Goal: Task Accomplishment & Management: Use online tool/utility

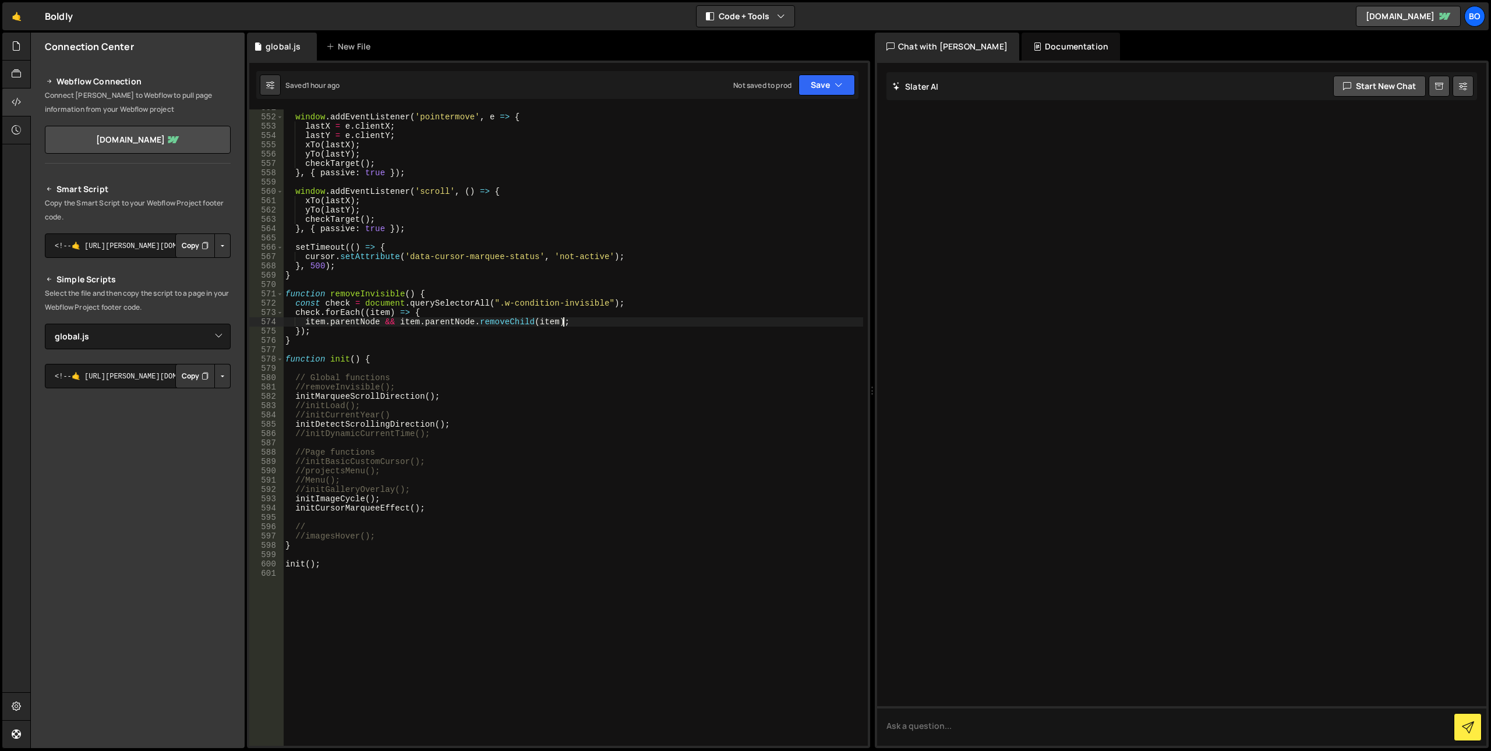
select select "48210"
paste input "data-accordion-toggle"
type input "data-accordion-toggle"
type textarea "}"
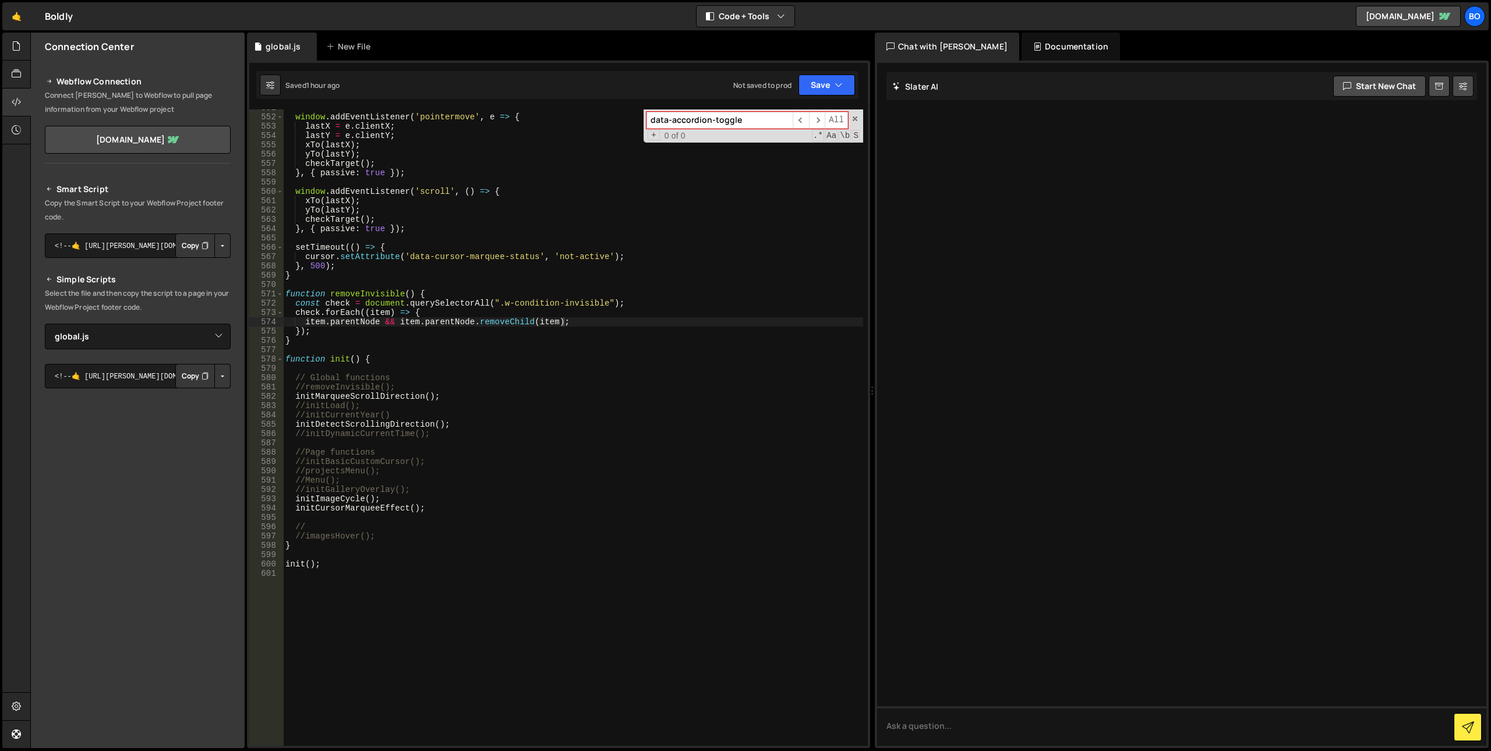
click at [299, 278] on div "window . addEventListener ( 'pointermove' , e => { lastX = e . clientX ; lastY …" at bounding box center [573, 430] width 580 height 655
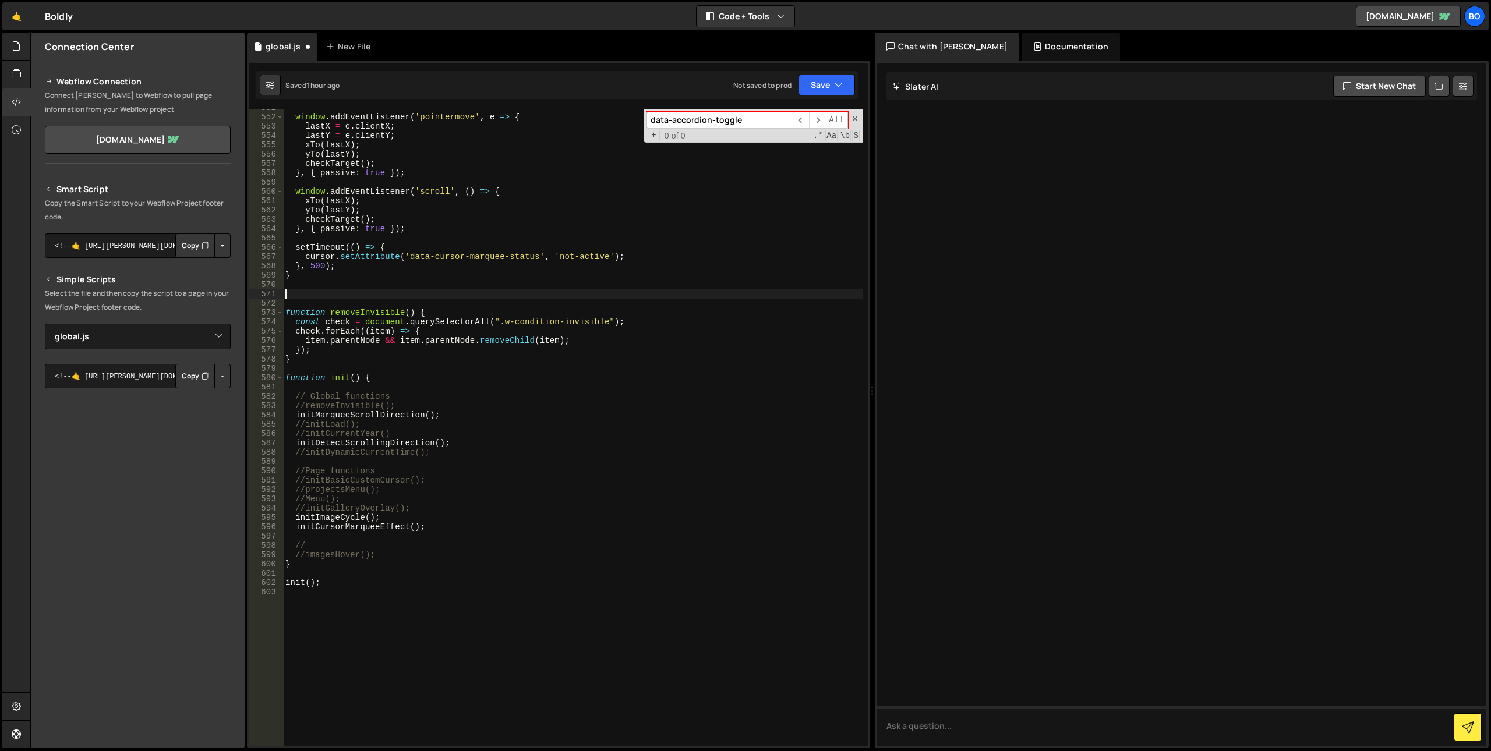
paste textarea "});"
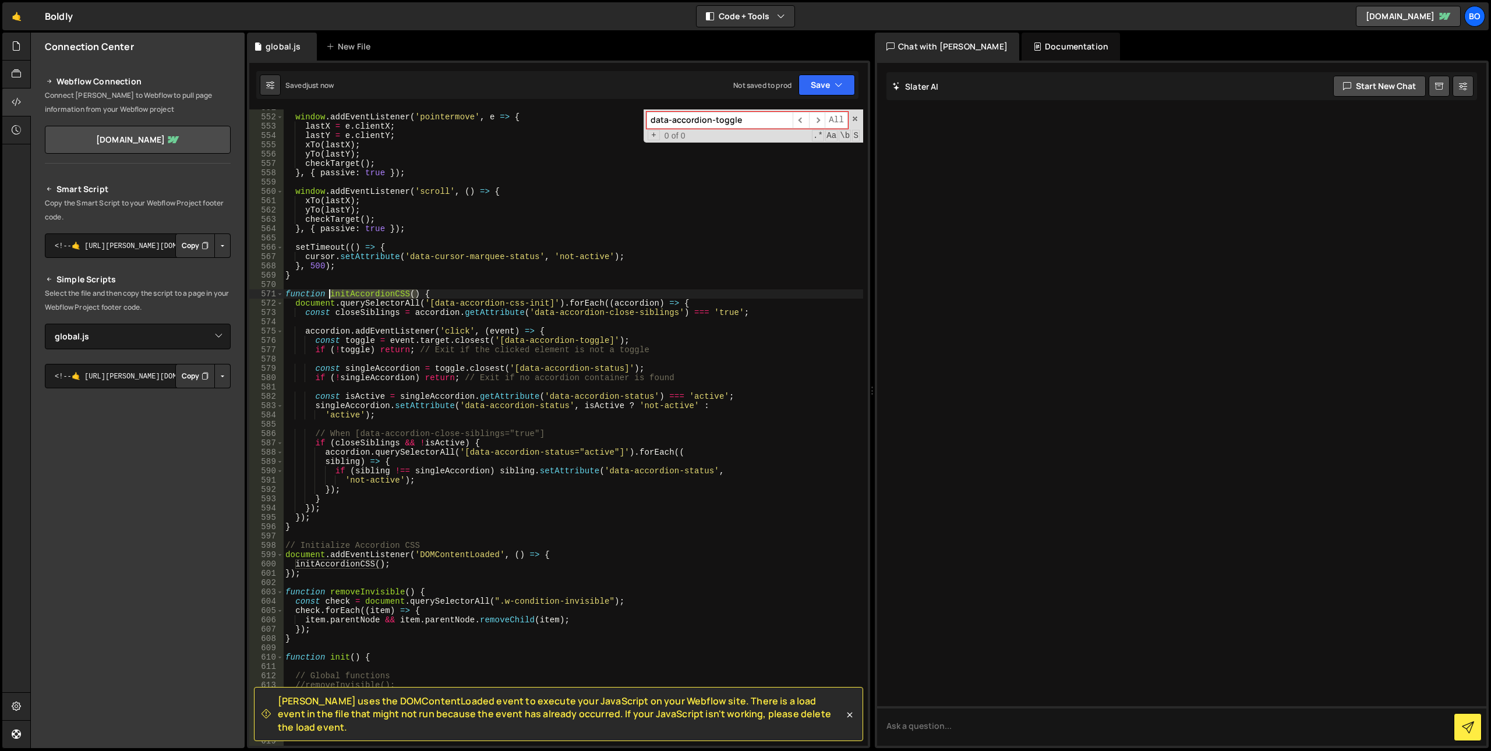
drag, startPoint x: 417, startPoint y: 297, endPoint x: 328, endPoint y: 295, distance: 88.5
click at [328, 295] on div "window . addEventListener ( 'pointermove' , e => { lastX = e . clientX ; lastY …" at bounding box center [573, 430] width 580 height 655
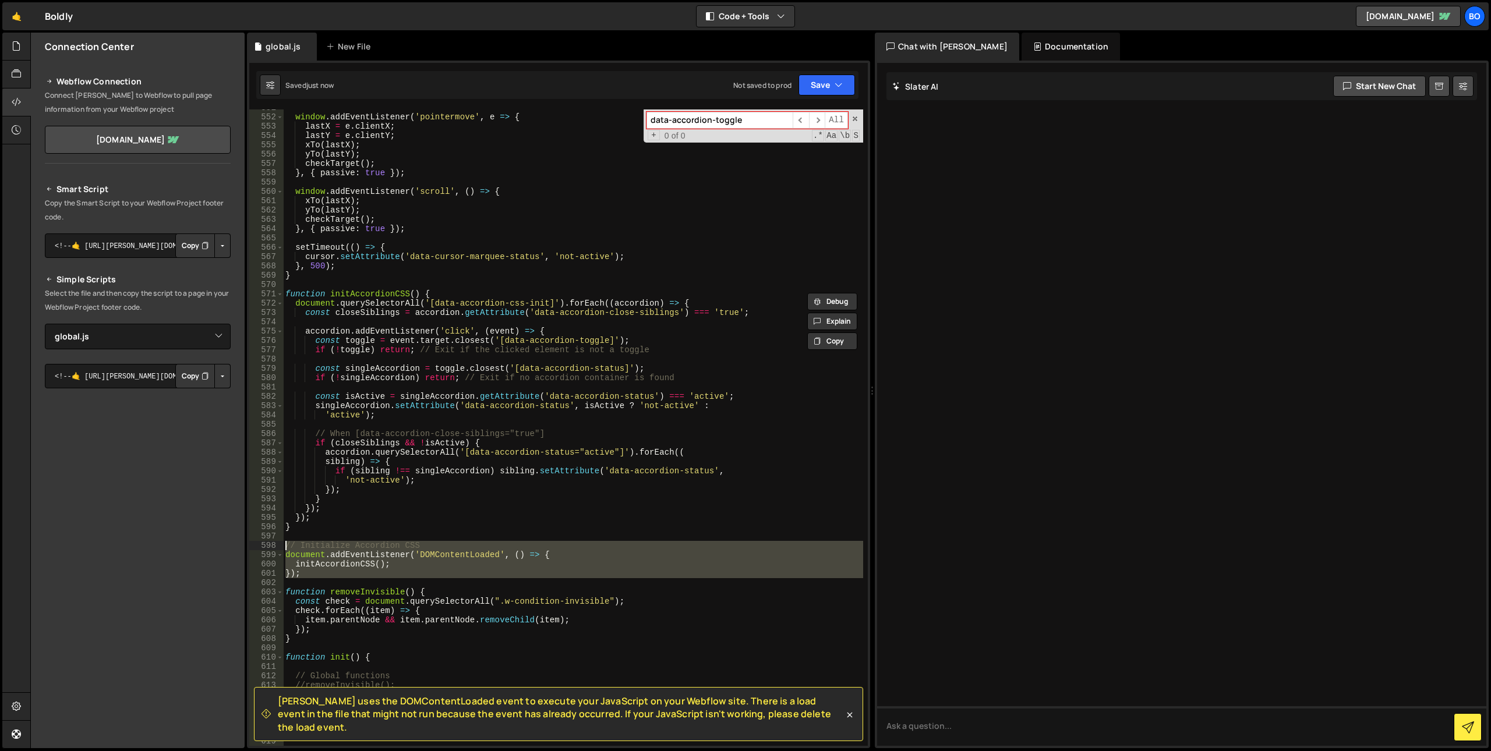
drag, startPoint x: 309, startPoint y: 579, endPoint x: 280, endPoint y: 544, distance: 45.6
click at [280, 544] on div "function initAccordionCSS() { 551 552 553 554 555 556 557 558 559 560 561 562 5…" at bounding box center [558, 427] width 618 height 636
type textarea "// Initialize Accordion CSS document.addEventListener('DOMContentLoaded', () =>…"
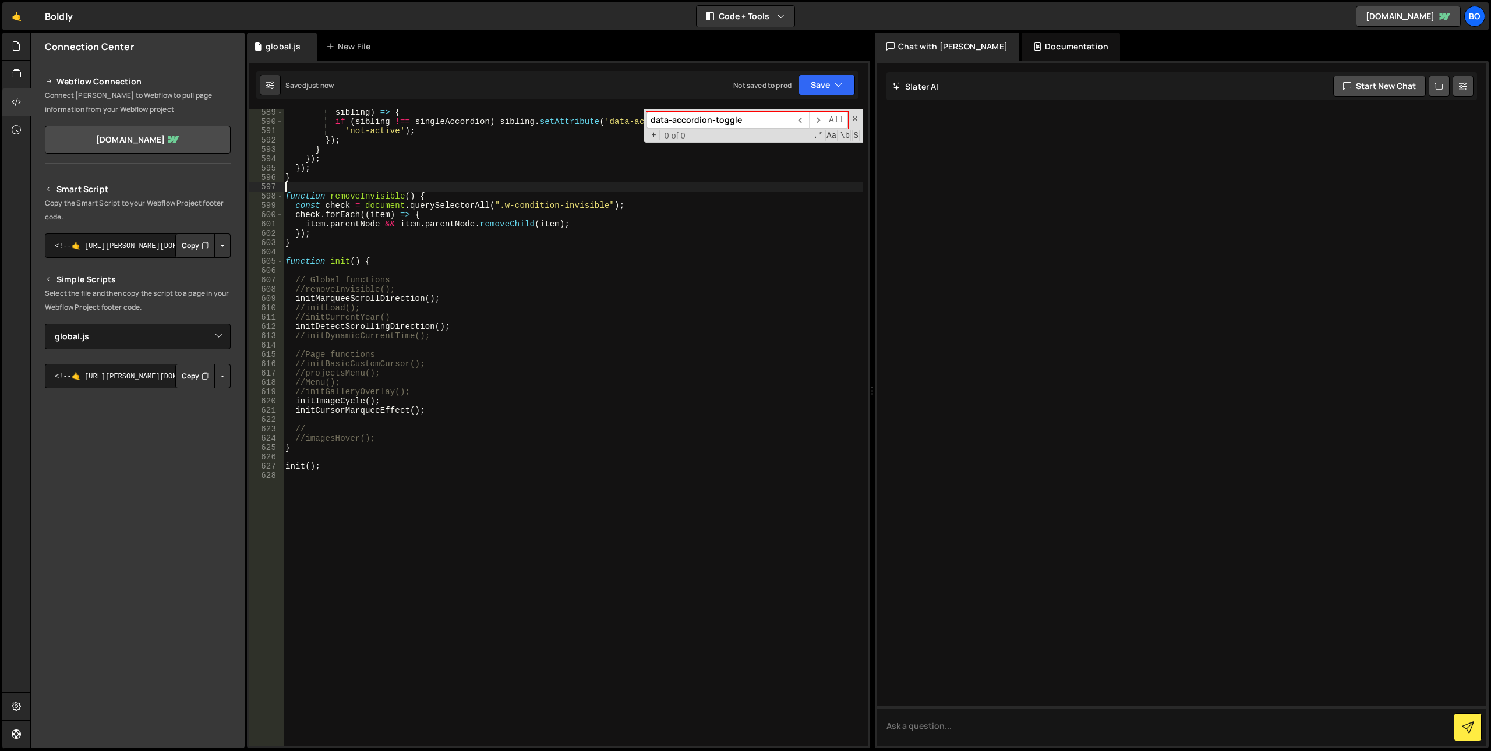
scroll to position [5528, 0]
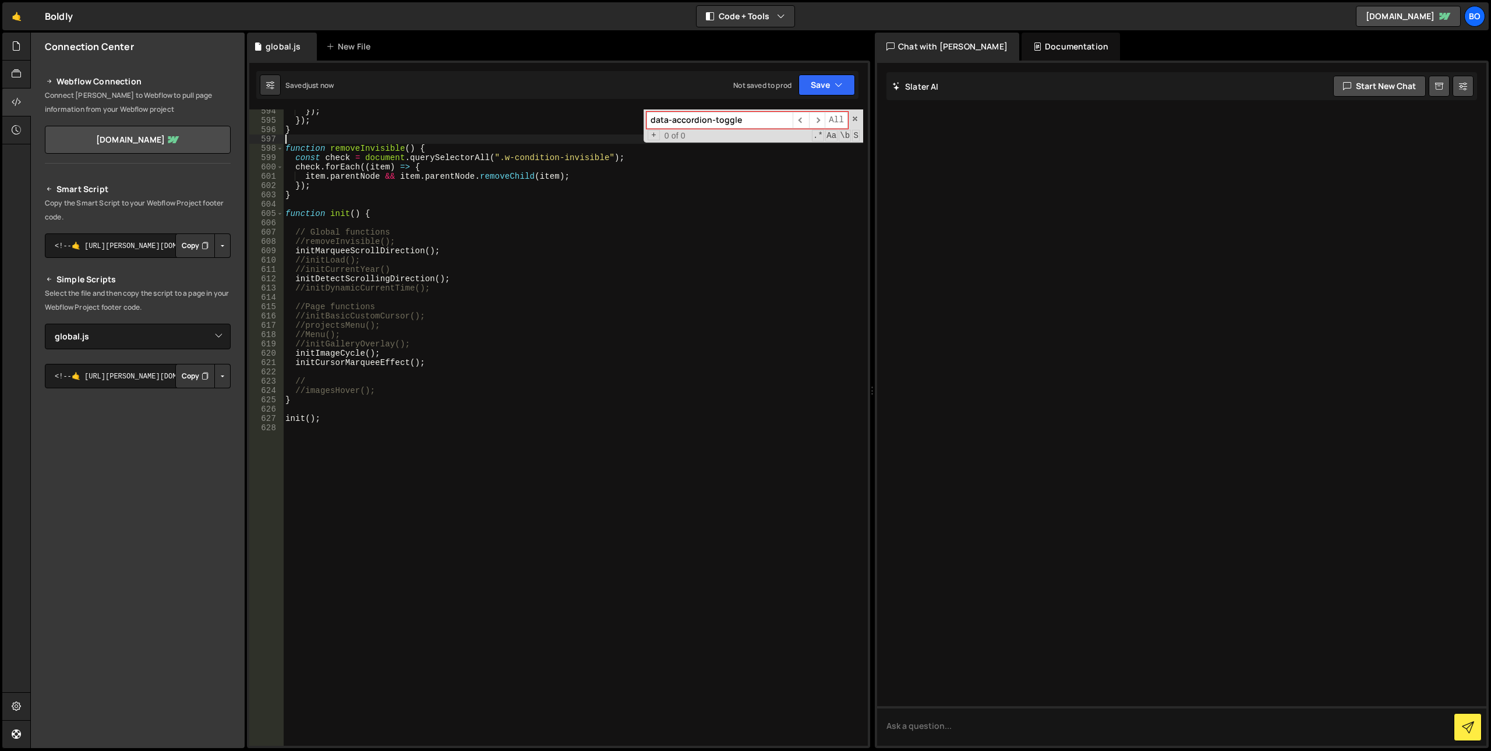
click at [431, 363] on div "}) ; }) ; } function removeInvisible ( ) { const check = document . querySelect…" at bounding box center [573, 434] width 580 height 655
type textarea "initCursorMarqueeEffect();"
paste textarea "initAccordionCSS()"
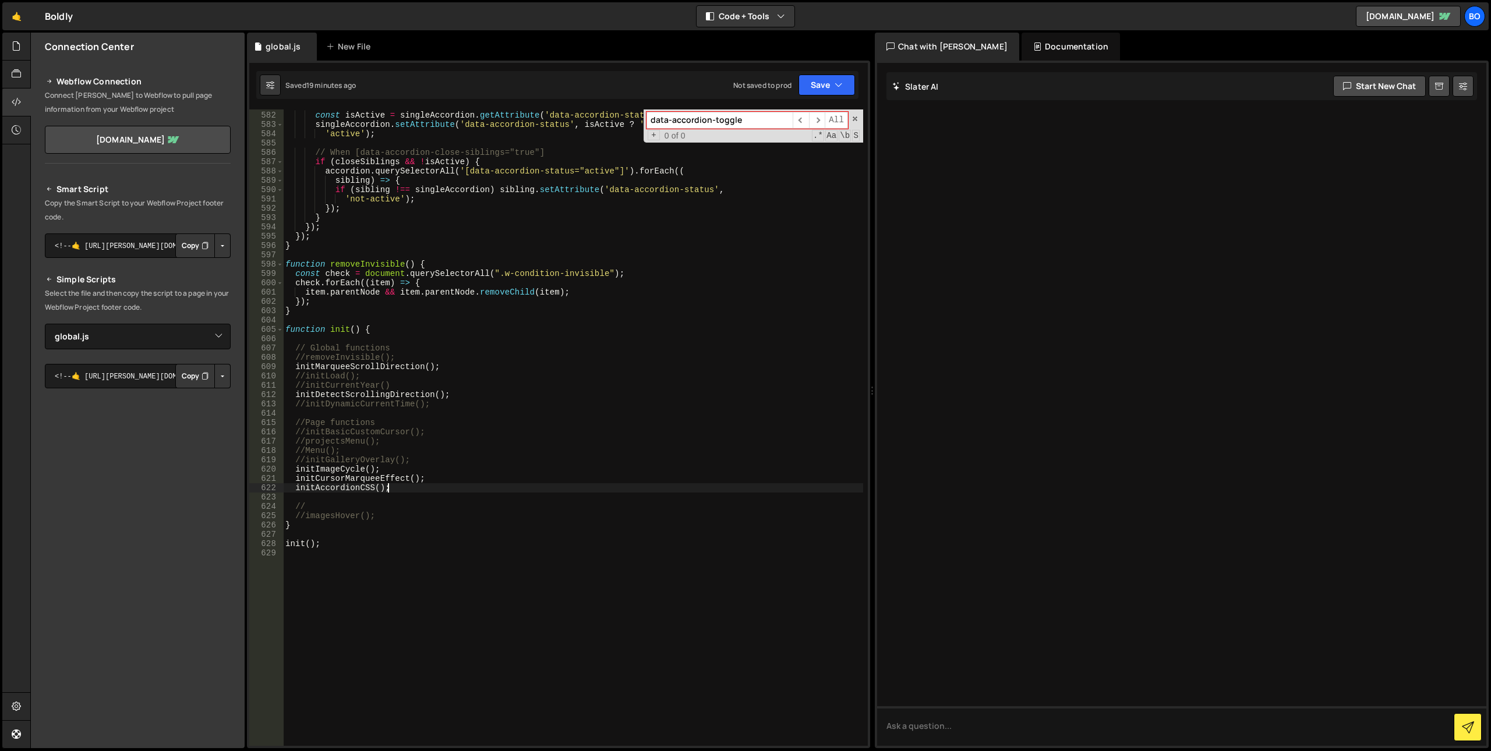
click at [312, 247] on div "const isActive = singleAccordion . getAttribute ( 'data-accordion-status' ) ===…" at bounding box center [573, 428] width 580 height 655
type textarea "}"
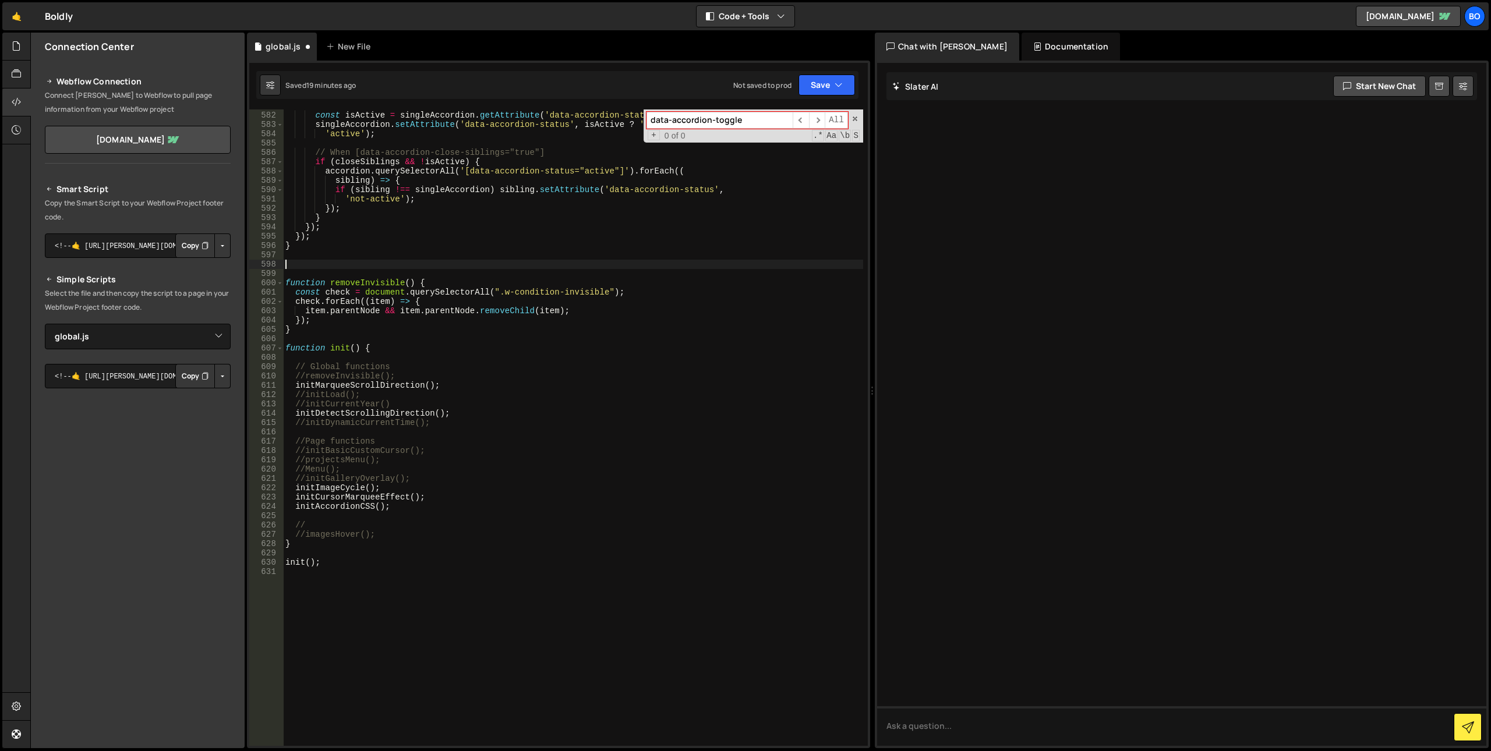
paste textarea "});"
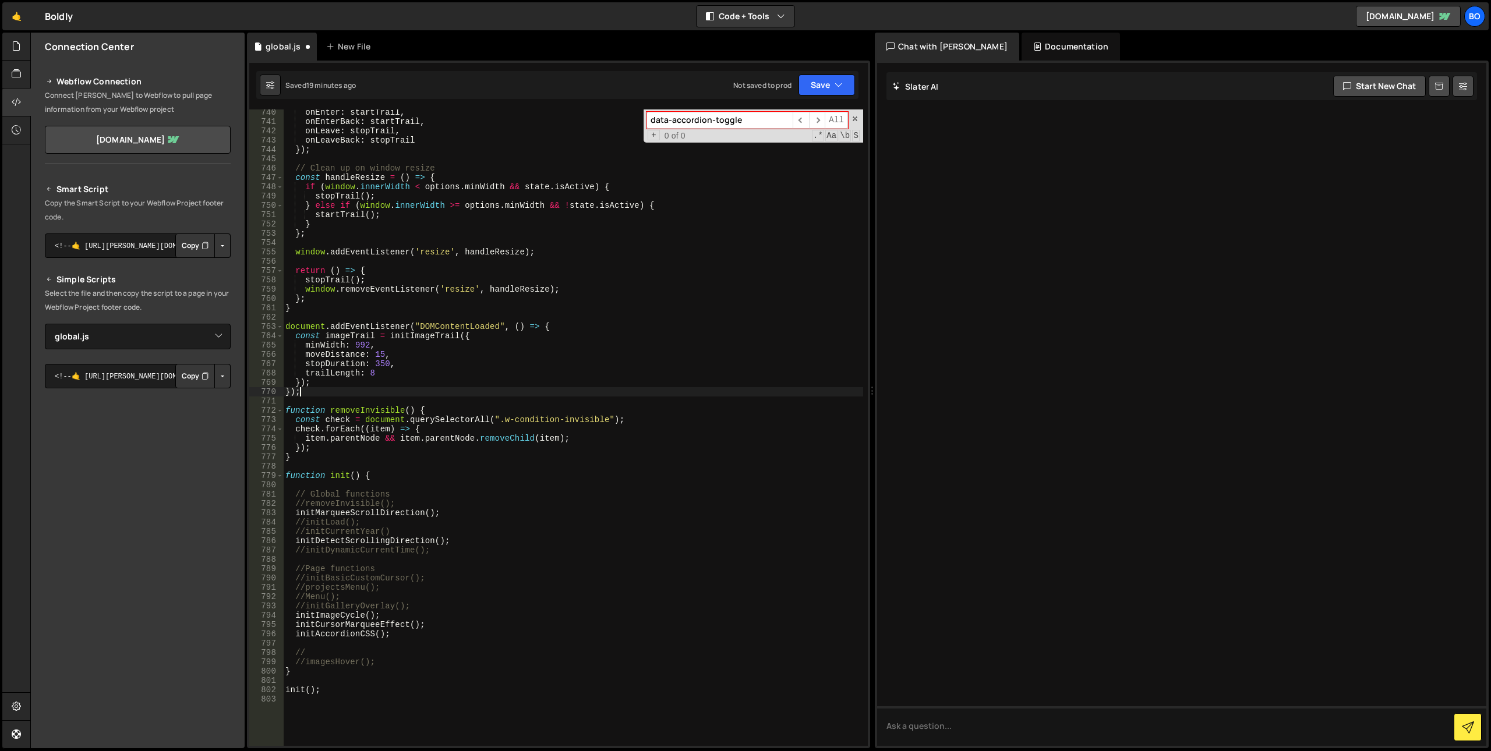
scroll to position [6887, 0]
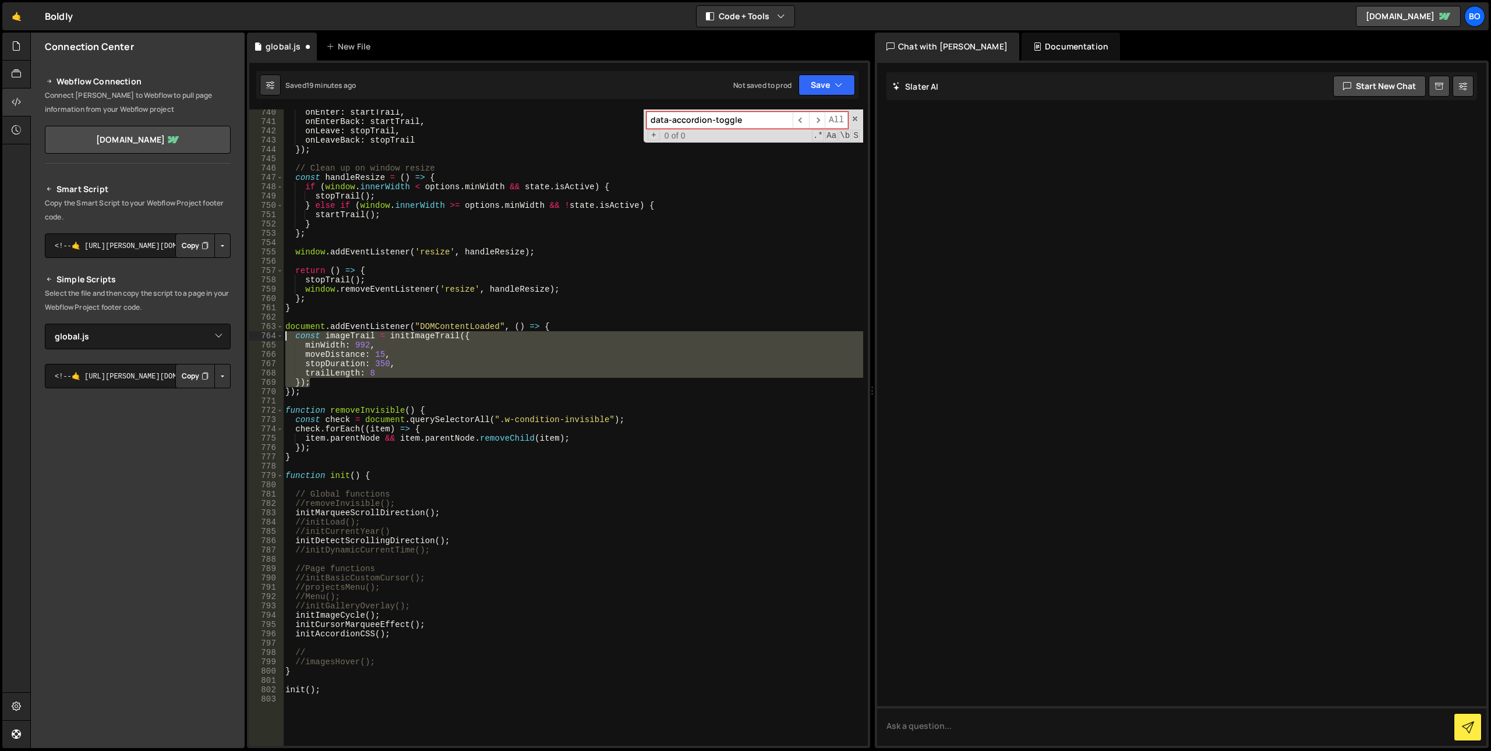
drag, startPoint x: 300, startPoint y: 381, endPoint x: 262, endPoint y: 338, distance: 58.2
click at [262, 338] on div "}); 740 741 742 743 744 745 746 747 748 749 750 751 752 753 754 755 756 757 758…" at bounding box center [558, 427] width 618 height 636
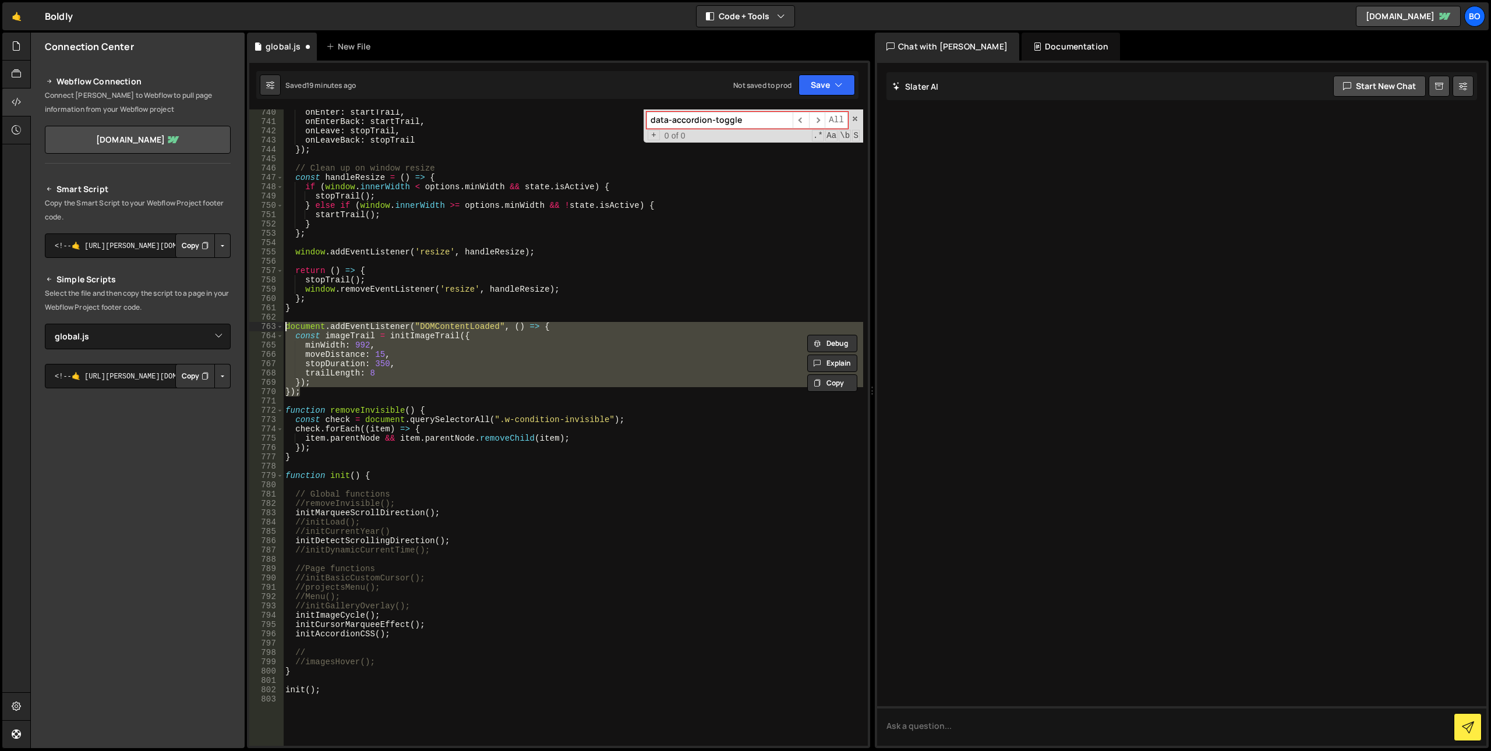
drag, startPoint x: 307, startPoint y: 392, endPoint x: 263, endPoint y: 324, distance: 81.7
click at [263, 324] on div "const imageTrail = initImageTrail({ minWidth: 992, 740 741 742 743 744 745 746 …" at bounding box center [558, 427] width 618 height 636
type textarea "document.addEventListener("DOMContentLoaded", () => { const imageTrail = initIm…"
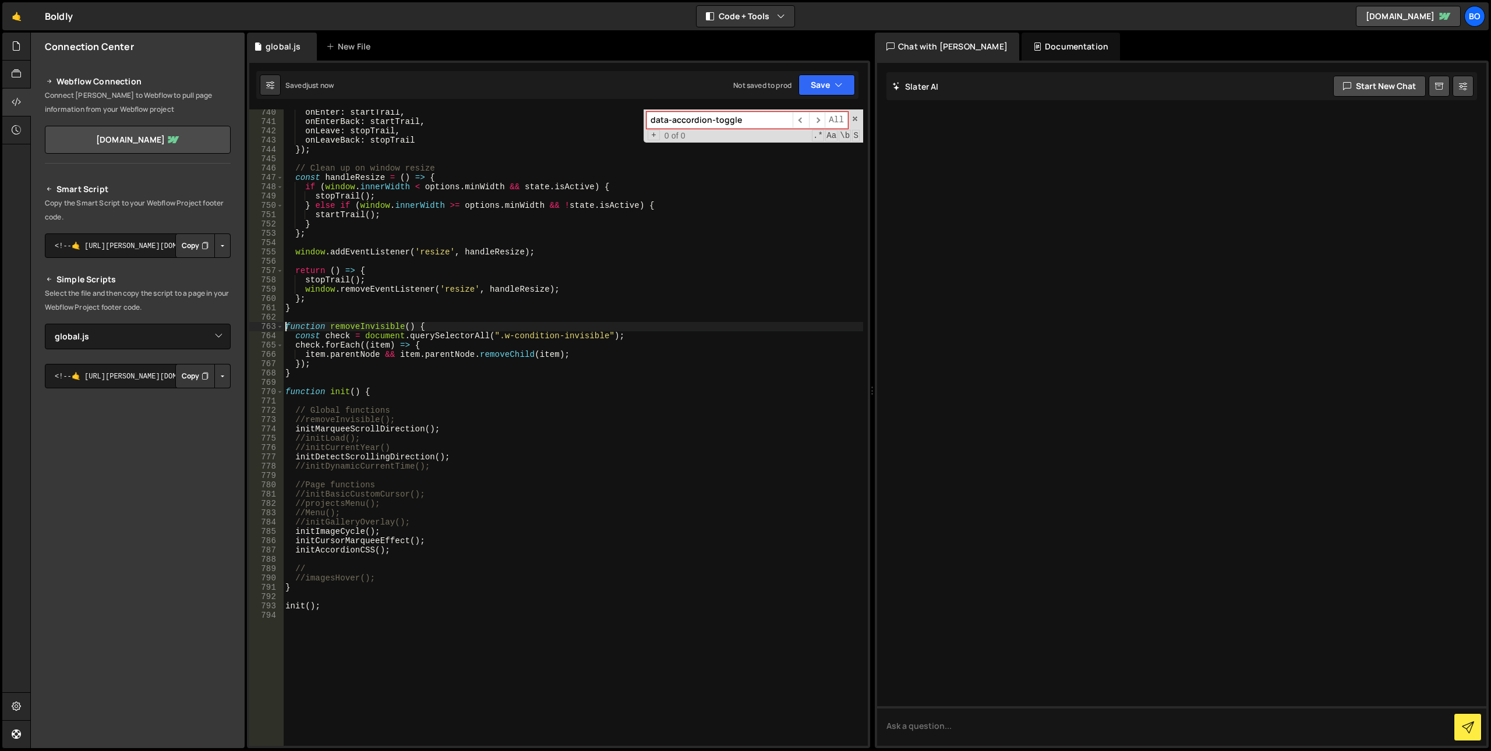
click at [414, 547] on div "onEnter : startTrail , onEnterBack : startTrail , onLeave : stopTrail , onLeave…" at bounding box center [573, 435] width 580 height 655
type textarea "initAccordionCSS();"
paste textarea "});"
click at [335, 450] on div "onEnter : startTrail , onEnterBack : startTrail , onLeave : stopTrail , onLeave…" at bounding box center [573, 435] width 580 height 655
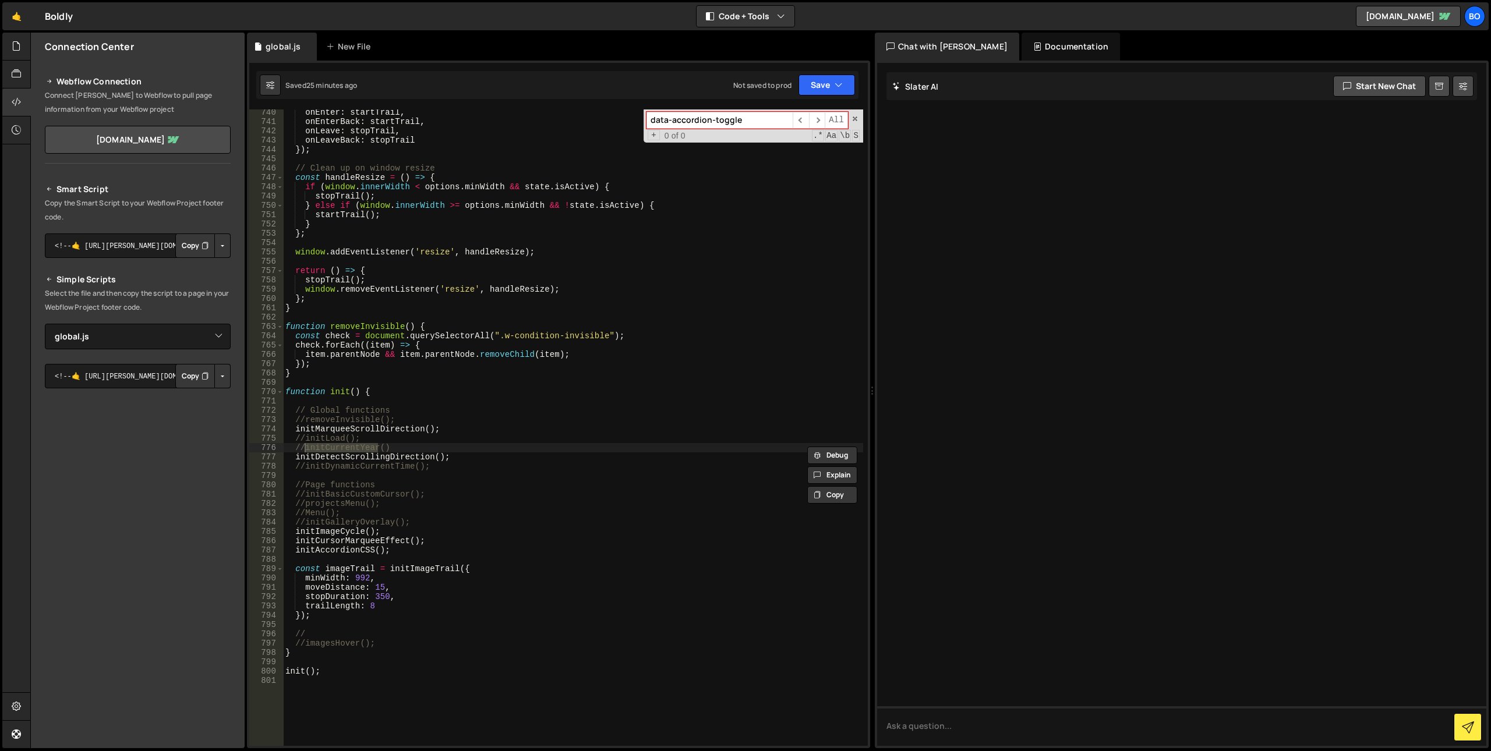
type textarea "}"
click at [302, 306] on div "onEnter : startTrail , onEnterBack : startTrail , onLeave : stopTrail , onLeave…" at bounding box center [573, 435] width 580 height 655
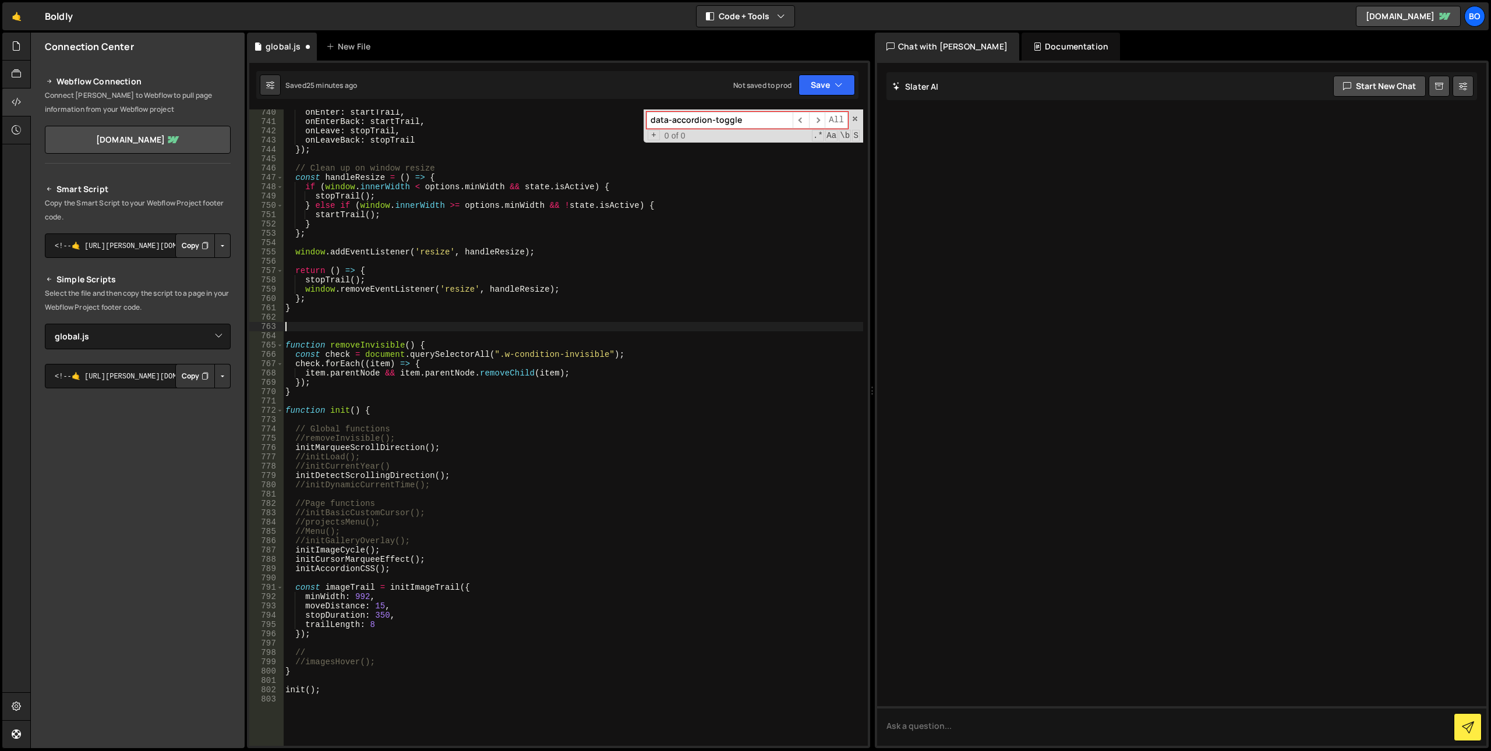
paste textarea "// }"
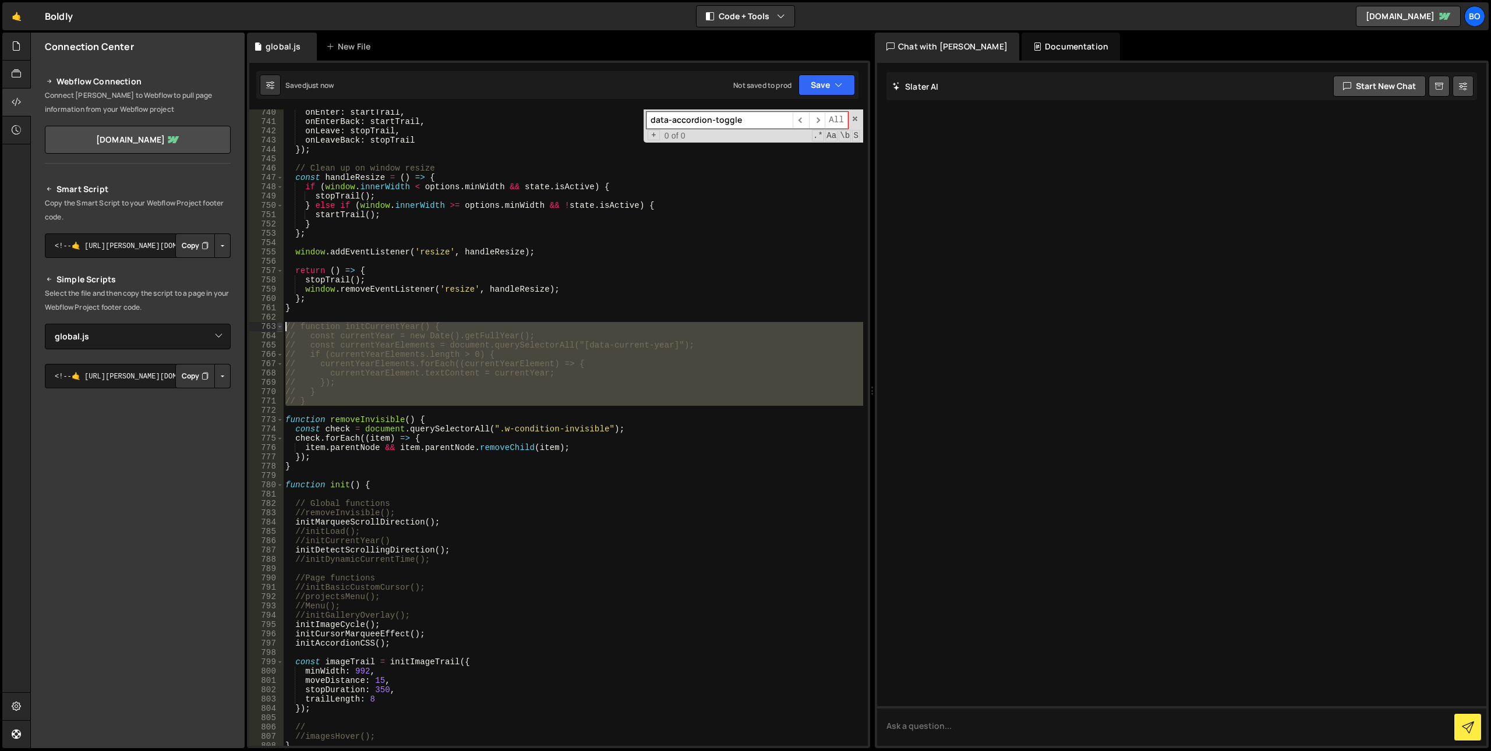
drag, startPoint x: 338, startPoint y: 412, endPoint x: 278, endPoint y: 329, distance: 102.1
click at [278, 329] on div "// } 740 741 742 743 744 745 746 747 748 749 750 751 752 753 754 755 756 757 75…" at bounding box center [558, 427] width 618 height 636
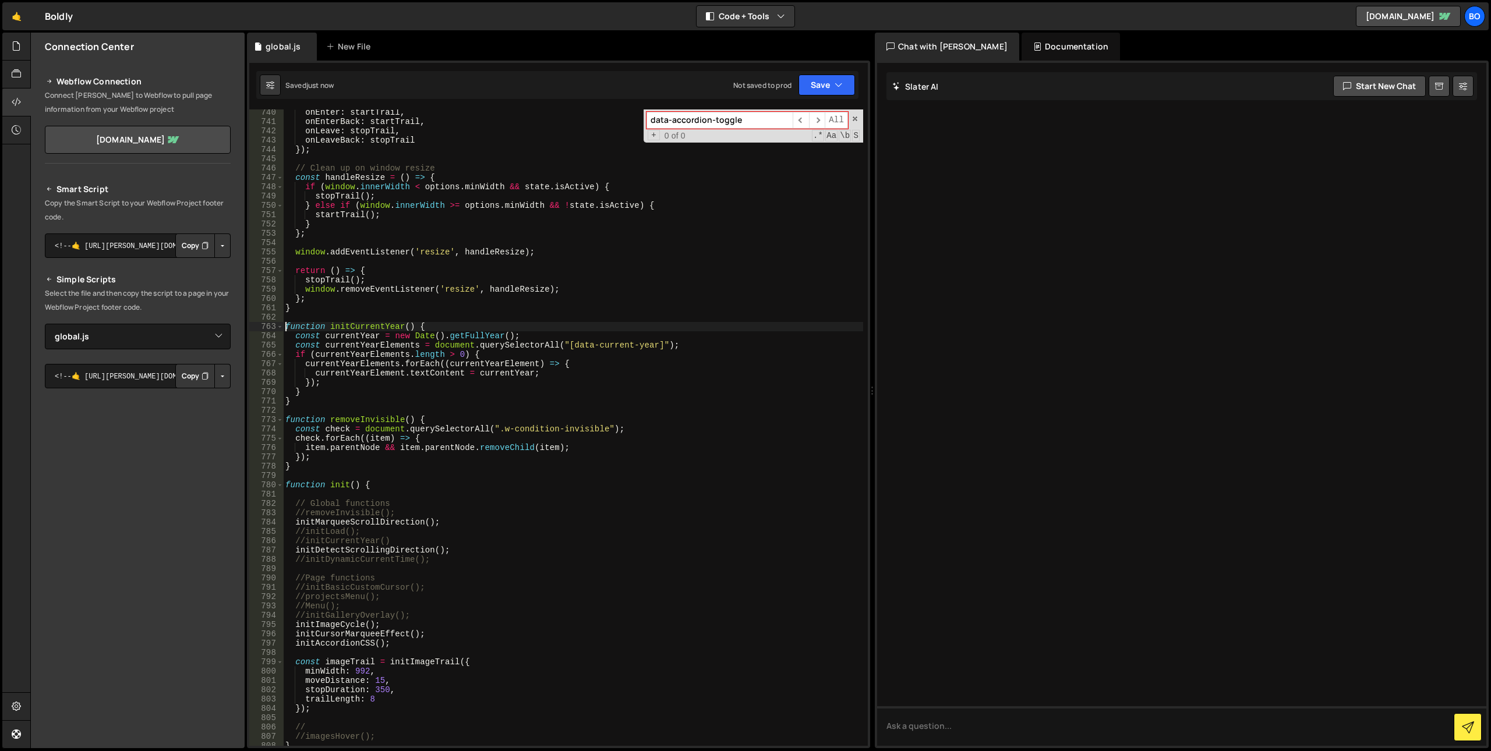
click at [579, 383] on div "onEnter : startTrail , onEnterBack : startTrail , onLeave : stopTrail , onLeave…" at bounding box center [573, 435] width 580 height 655
drag, startPoint x: 568, startPoint y: 348, endPoint x: 652, endPoint y: 345, distance: 84.5
click at [652, 345] on div "onEnter : startTrail , onEnterBack : startTrail , onLeave : stopTrail , onLeave…" at bounding box center [573, 435] width 580 height 655
drag, startPoint x: 300, startPoint y: 400, endPoint x: 358, endPoint y: 422, distance: 61.5
click at [301, 400] on div "onEnter : startTrail , onEnterBack : startTrail , onLeave : stopTrail , onLeave…" at bounding box center [573, 435] width 580 height 655
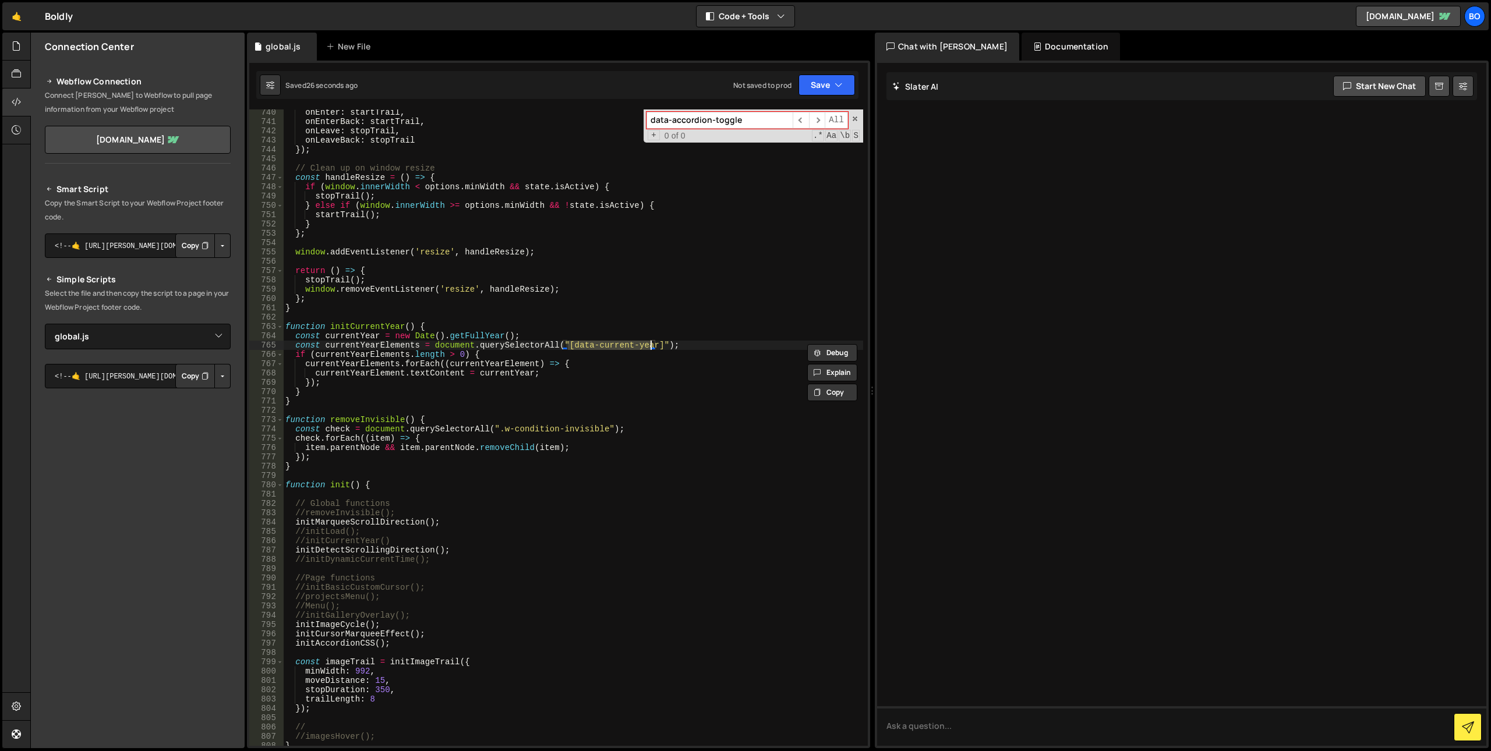
type textarea "}"
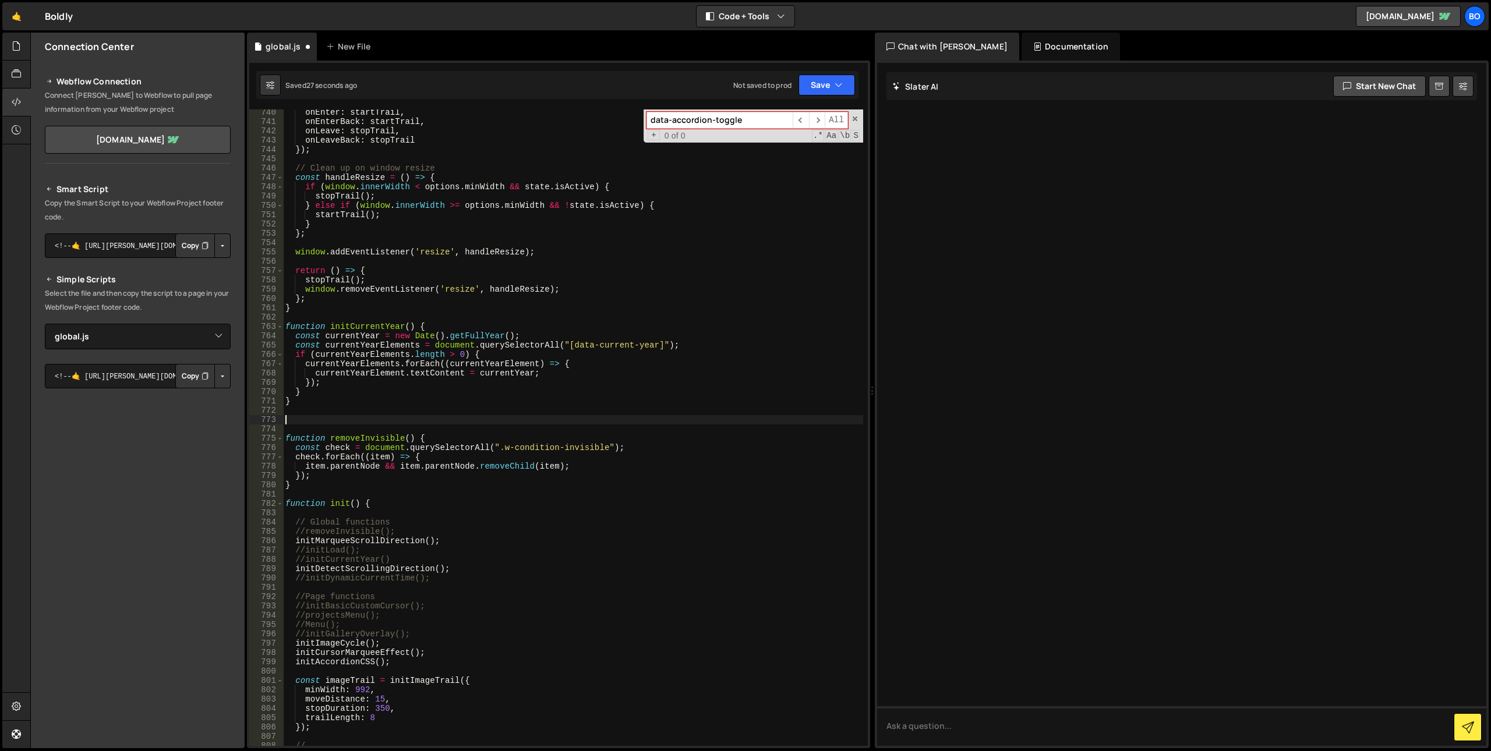
paste textarea "}"
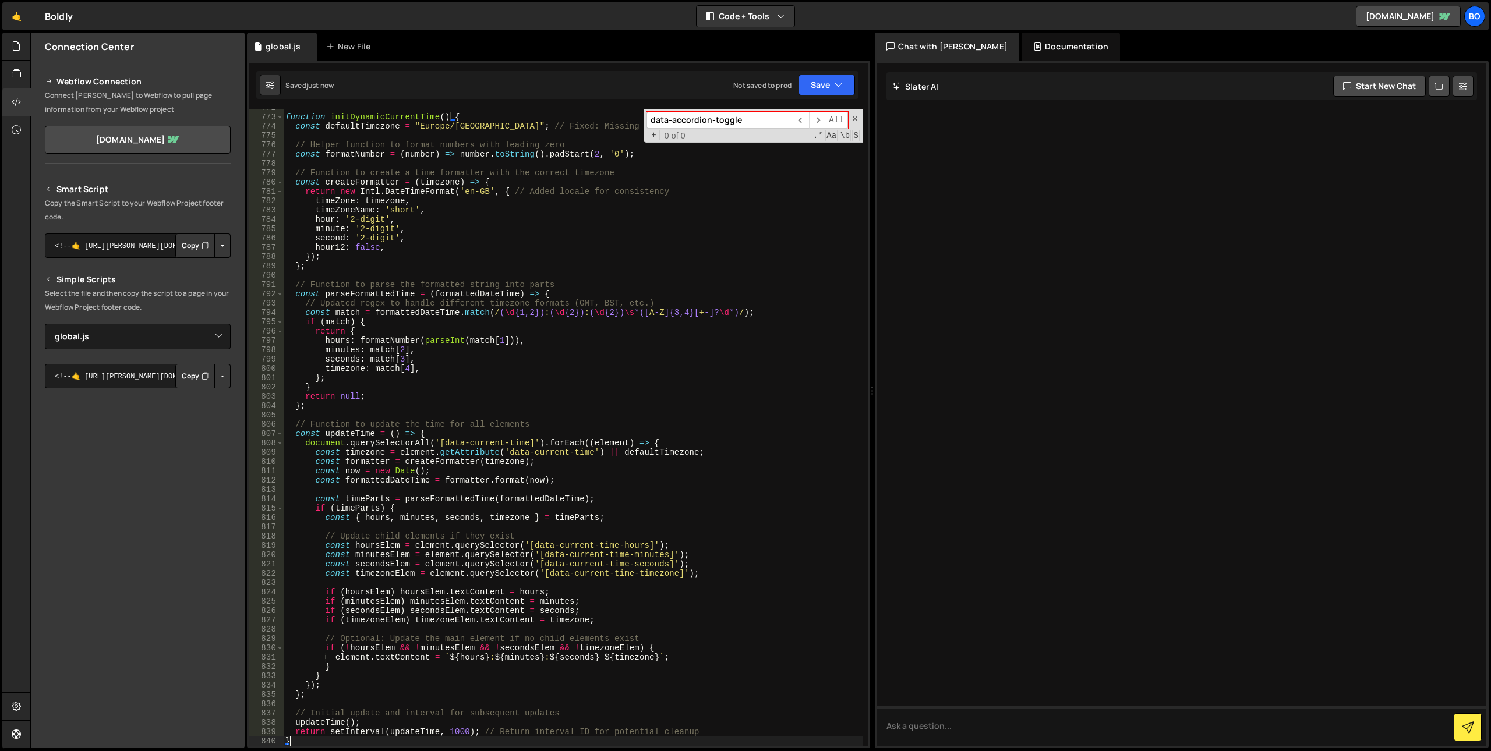
scroll to position [6957, 0]
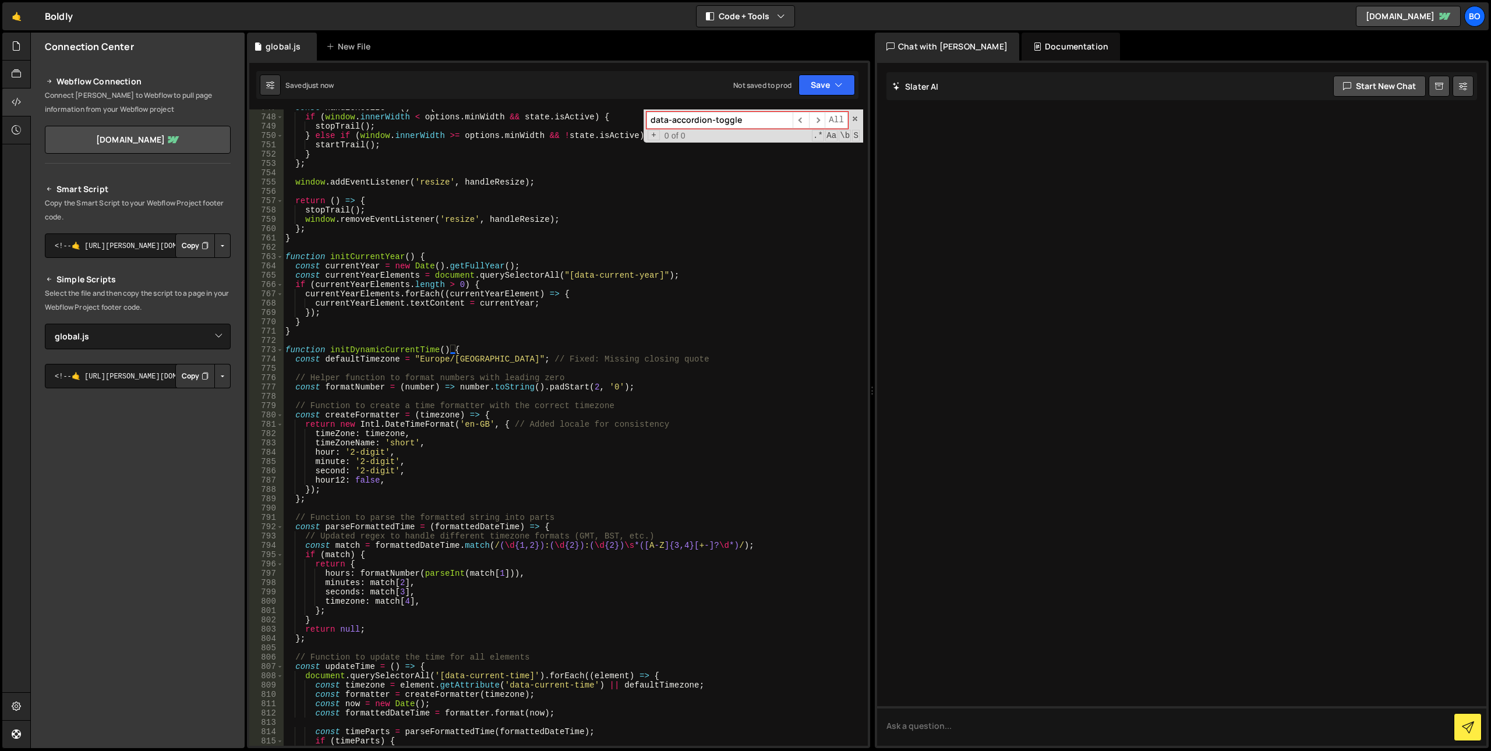
click at [376, 349] on div "const handleResize = ( ) => { if ( window . innerWidth < options . minWidth && …" at bounding box center [573, 430] width 580 height 655
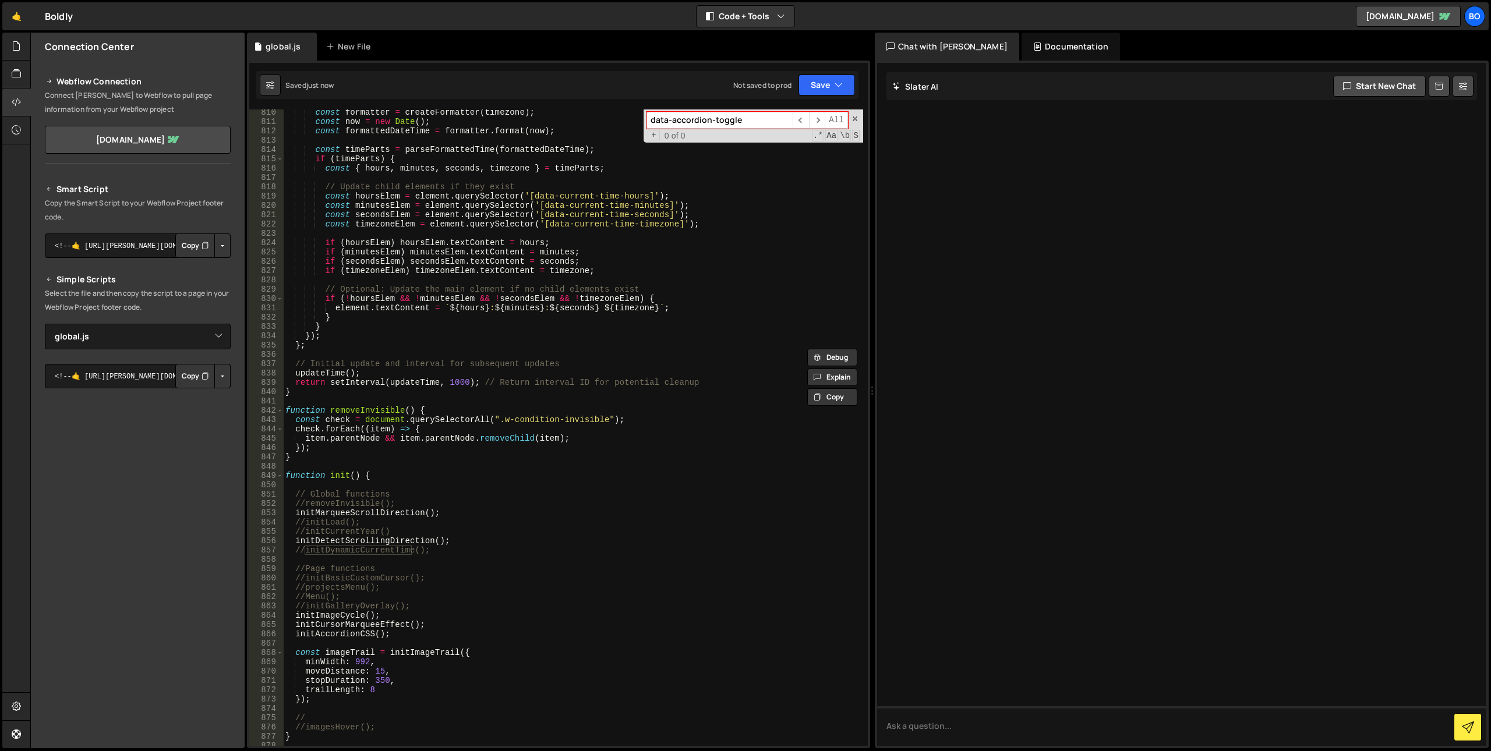
scroll to position [7656, 0]
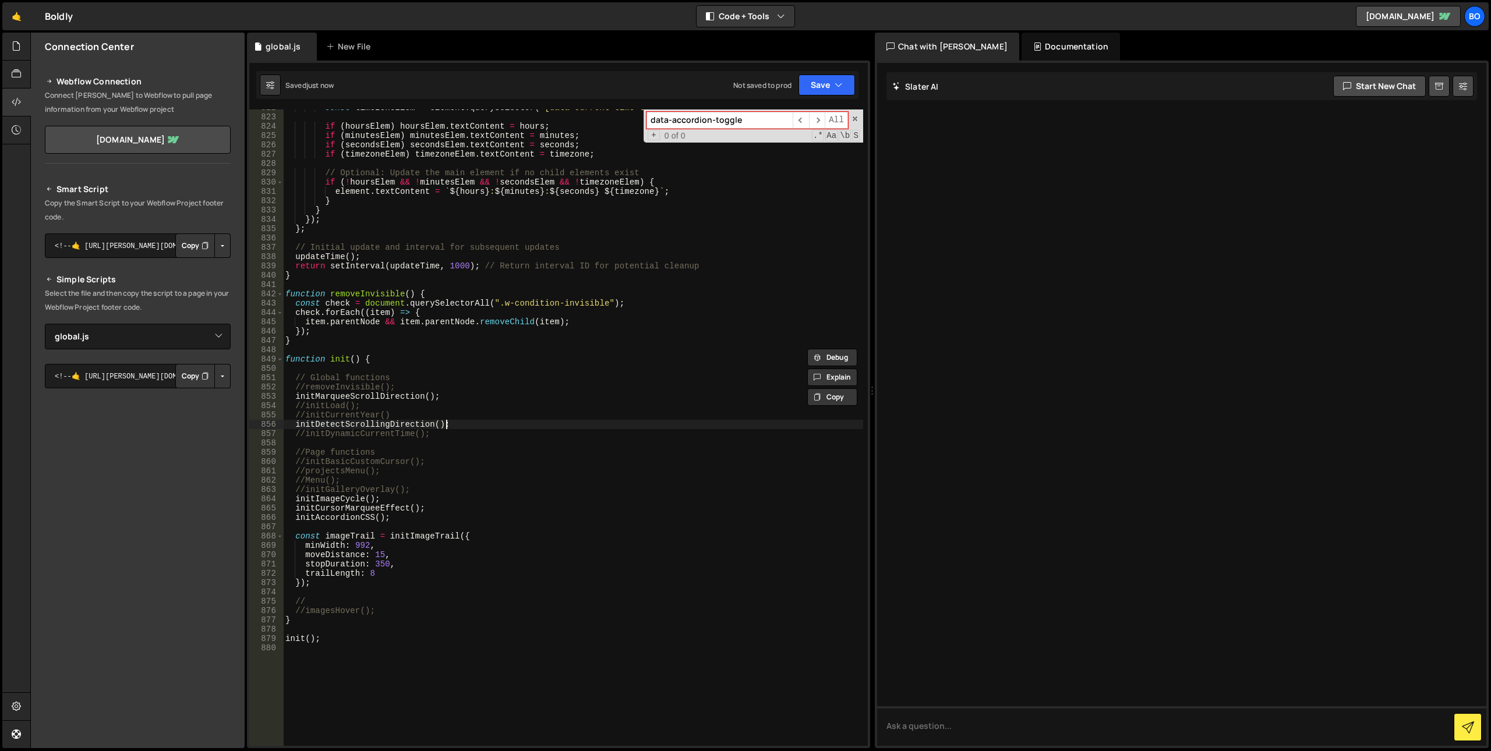
click at [460, 422] on div "const timezoneElem = element . querySelector ( '[data-current-time-timezone]' )…" at bounding box center [573, 430] width 580 height 655
type textarea "initDetectScrollingDirection();"
paste textarea "initDynamicCurrentTime"
click at [306, 415] on div "const timezoneElem = element . querySelector ( '[data-current-time-timezone]' )…" at bounding box center [573, 430] width 580 height 655
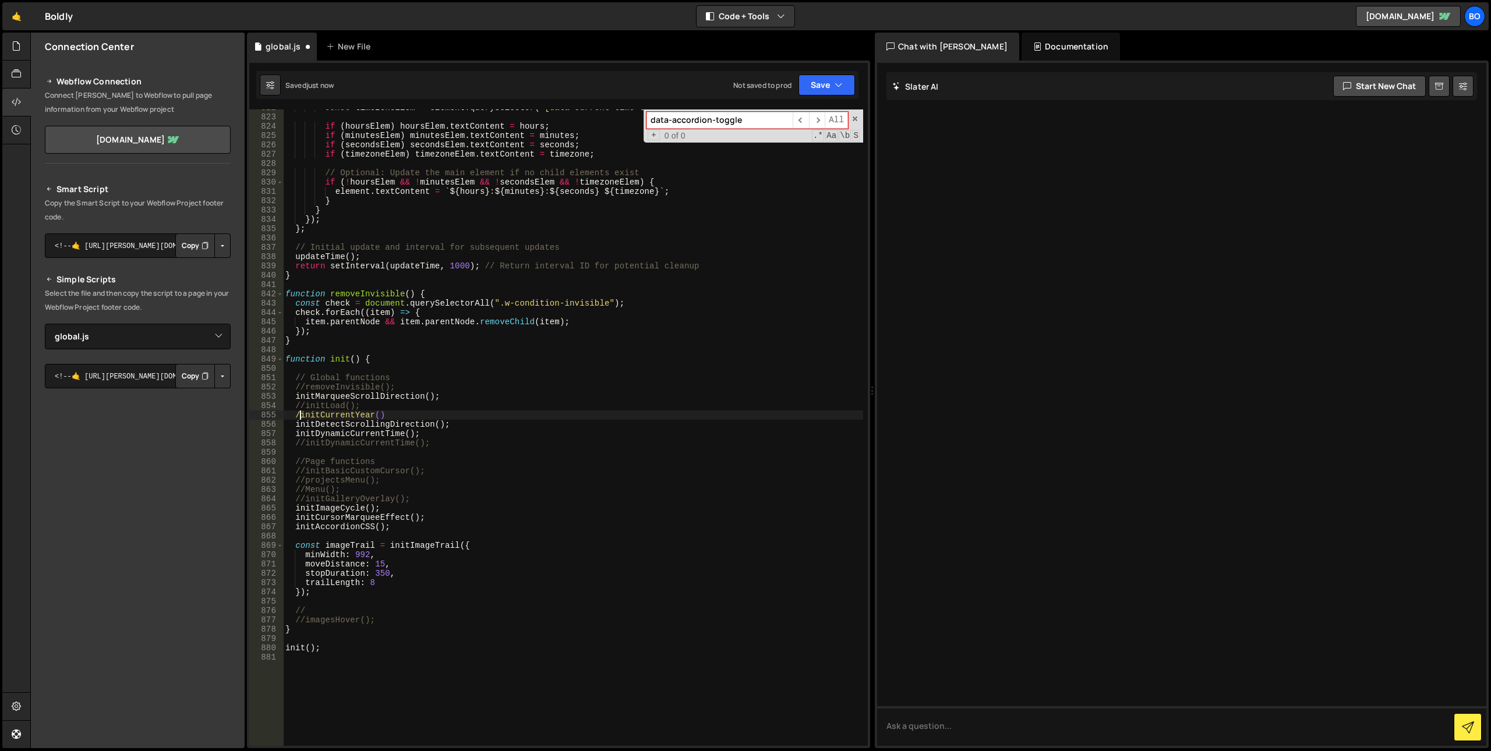
scroll to position [0, 6]
click at [505, 427] on div "const timezoneElem = element . querySelector ( '[data-current-time-timezone]' )…" at bounding box center [573, 430] width 580 height 655
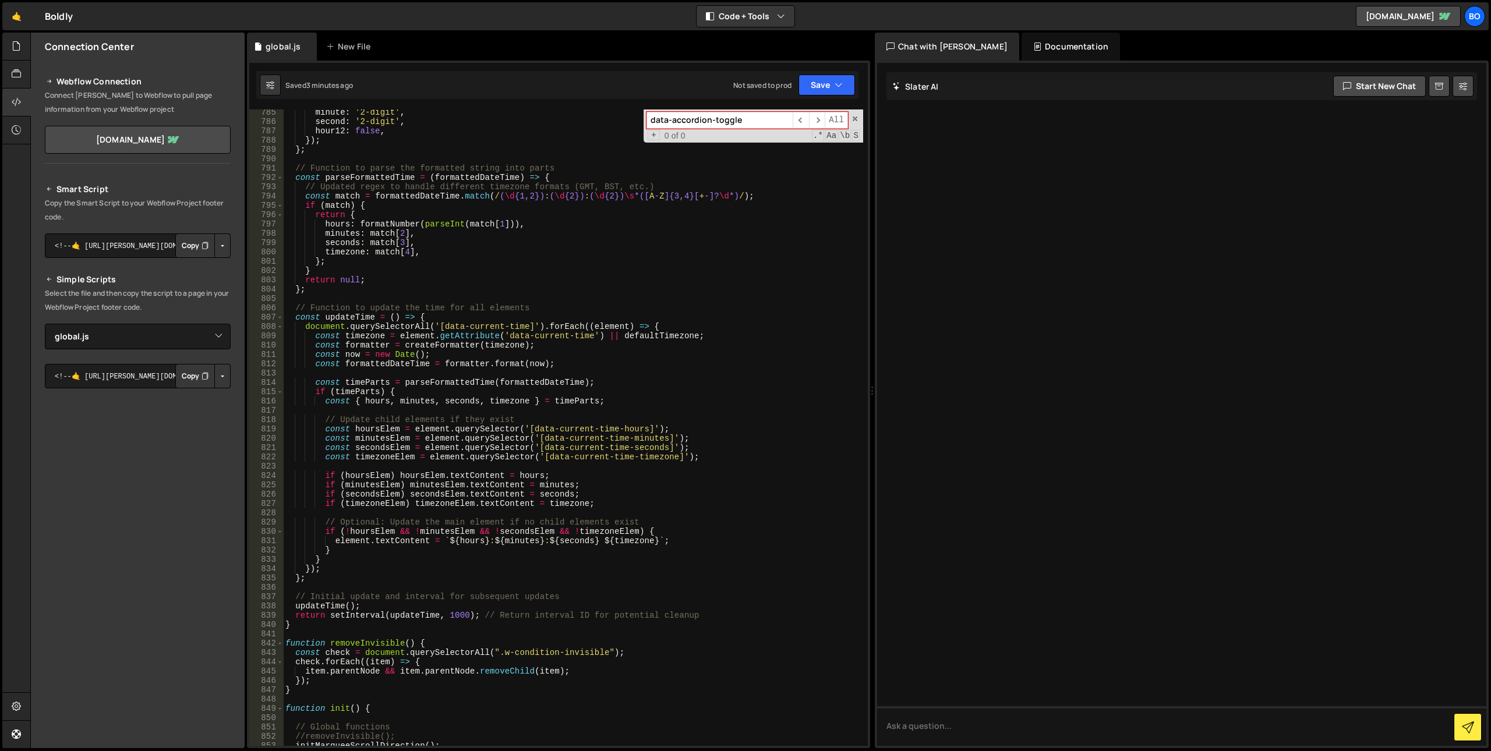
scroll to position [7423, 0]
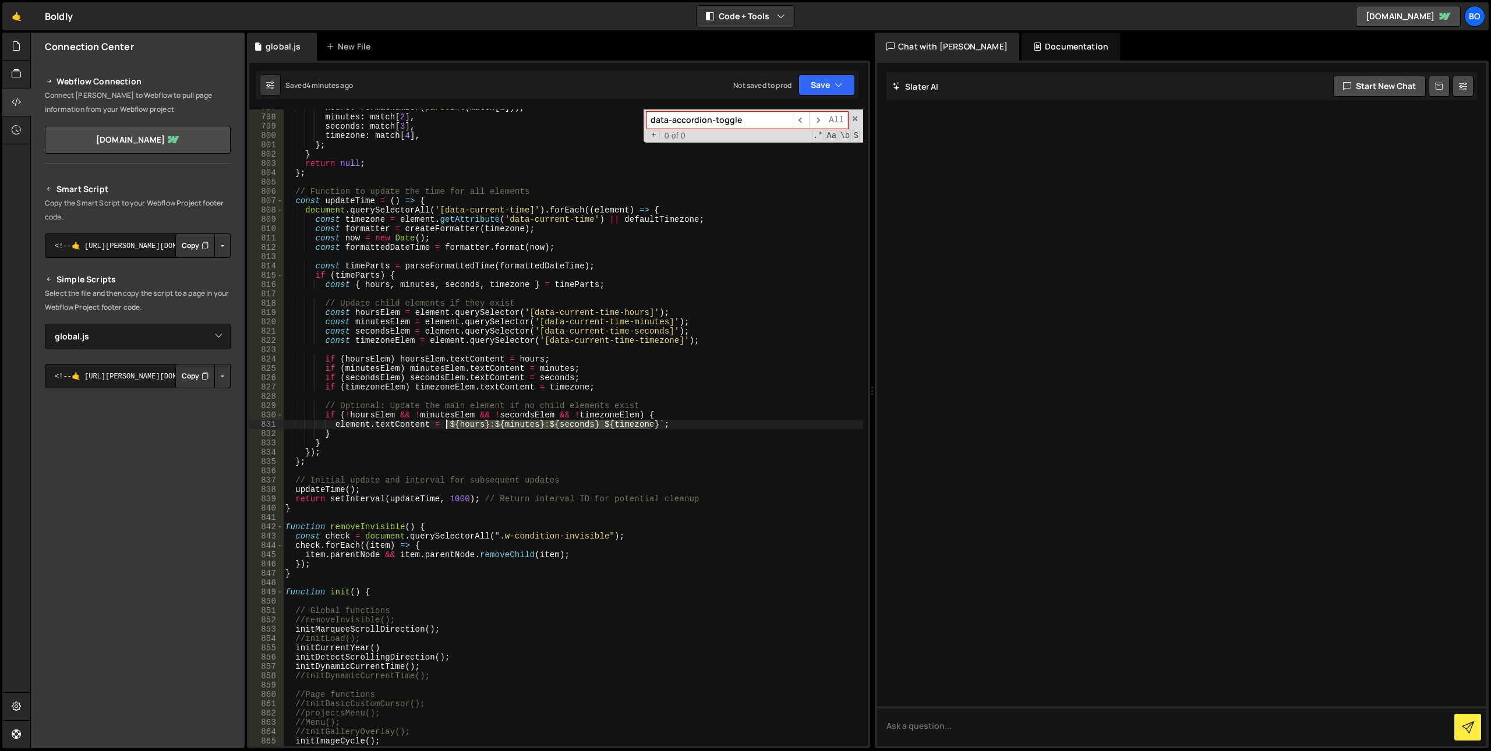
drag, startPoint x: 649, startPoint y: 422, endPoint x: 446, endPoint y: 427, distance: 202.7
click at [446, 427] on div "hours : formatNumber ( parseInt ( match [ 1 ])) , minutes : match [ 2 ] , secon…" at bounding box center [573, 430] width 580 height 655
type textarea "element.textContent = `${hours}:${minutes}:${seconds} ${timezone}`;"
drag, startPoint x: 939, startPoint y: 727, endPoint x: 960, endPoint y: 746, distance: 27.6
click at [942, 728] on textarea at bounding box center [1181, 726] width 609 height 40
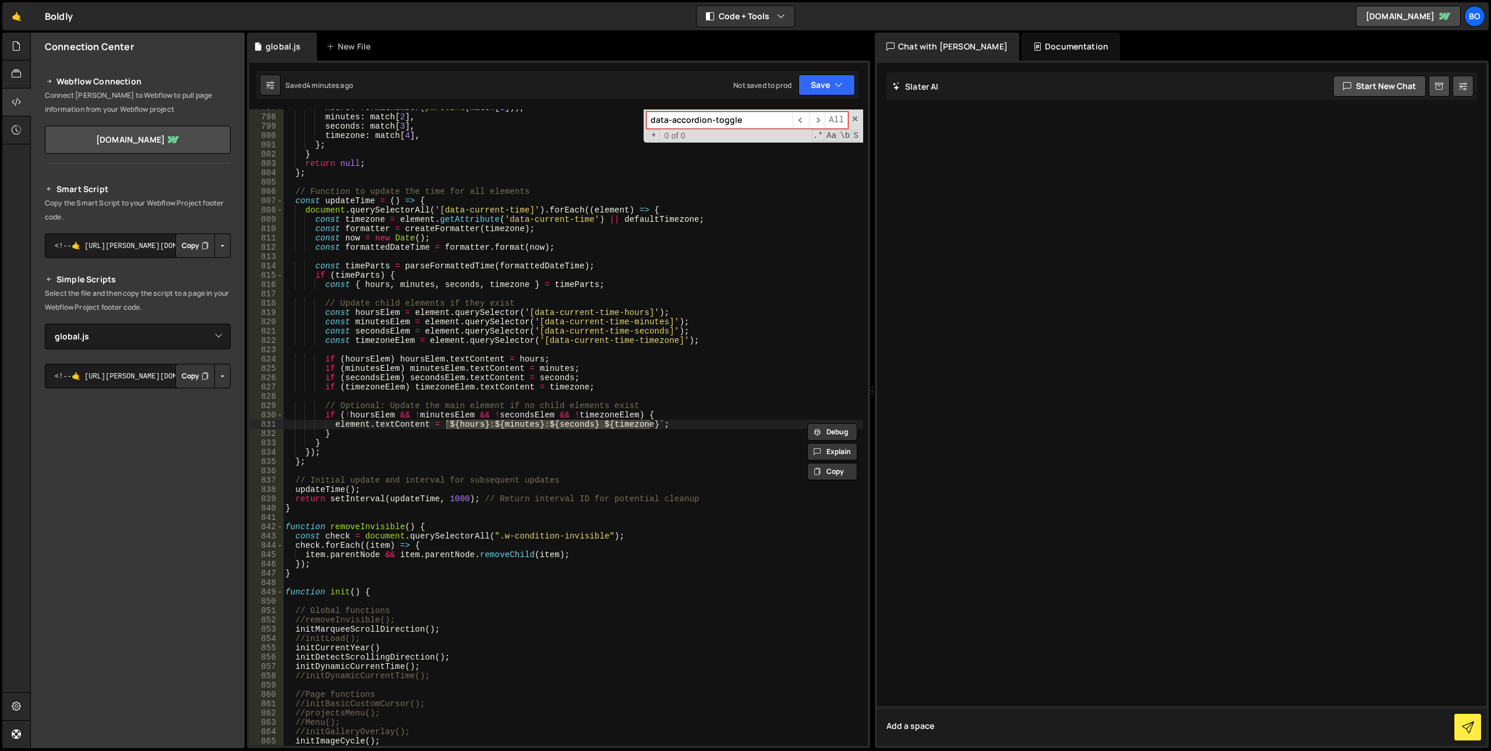
paste textarea "${hours}:${minutes}:${seconds} ${timezone}"
type textarea "Add a space ${hours}:${minutes}:${seconds} ${timezone}"
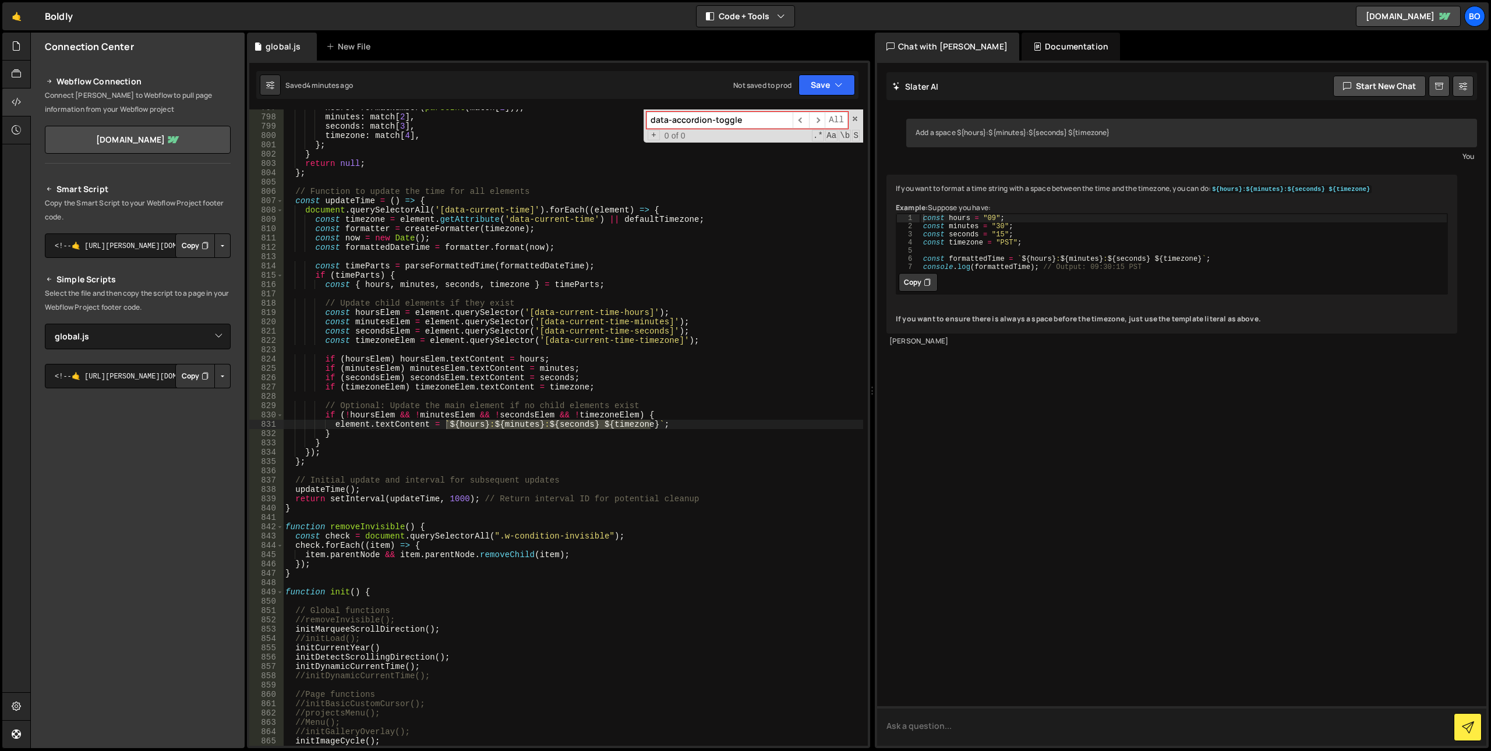
click at [1023, 724] on textarea at bounding box center [1181, 726] width 609 height 40
paste textarea "${hours}:${minutes}:${seconds} ${timezone}"
type textarea "${hours}:${minutes}:${seconds} space ${timezone}"
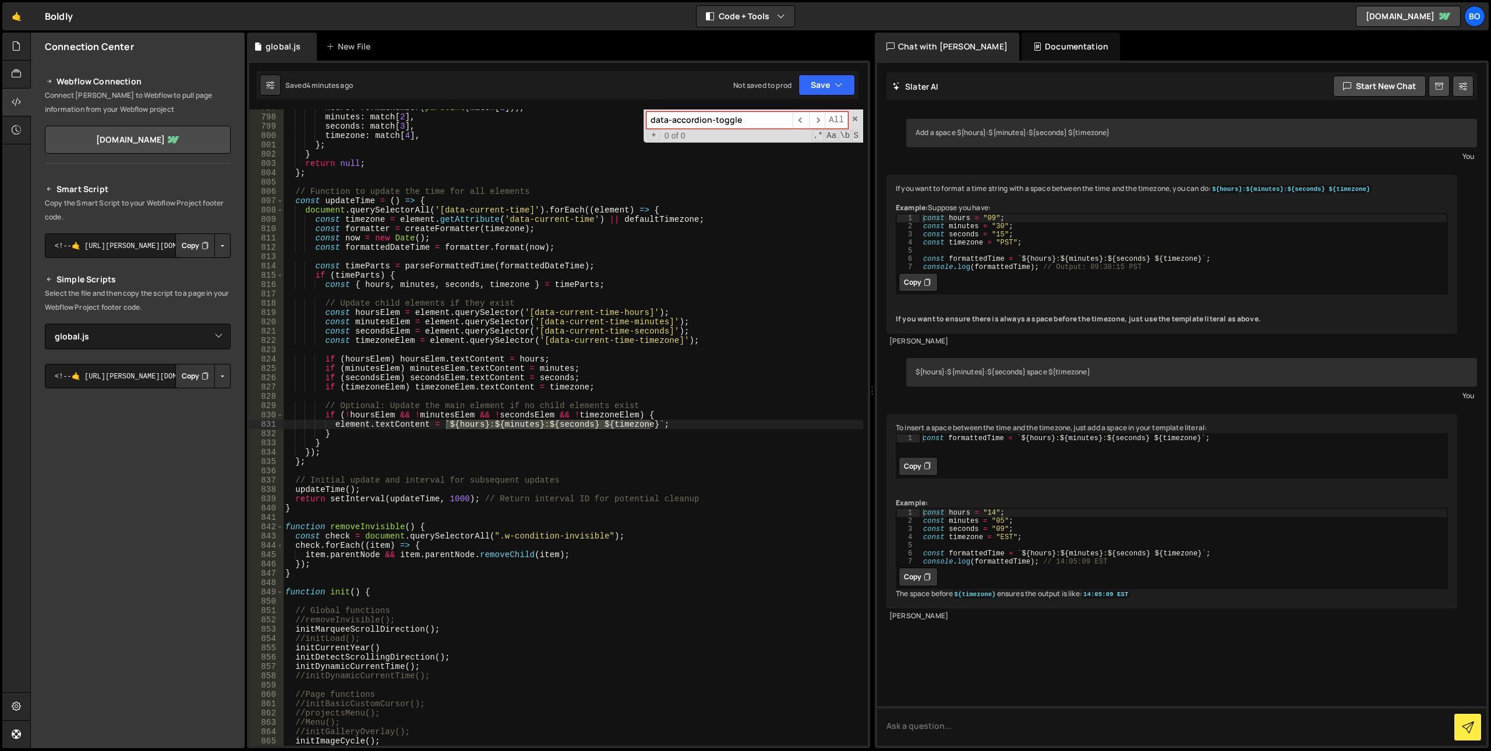
type textarea "const formattedTime = `${hours}:${minutes}:${seconds} ${timezone}`;"
drag, startPoint x: 1200, startPoint y: 297, endPoint x: 1016, endPoint y: 302, distance: 184.6
click at [1016, 287] on div "const hours = "09" ; const minutes = "30" ; const seconds = "15" ; const timezo…" at bounding box center [1183, 250] width 527 height 73
drag, startPoint x: 655, startPoint y: 423, endPoint x: 454, endPoint y: 430, distance: 201.0
click at [448, 427] on div "hours : formatNumber ( parseInt ( match [ 1 ])) , minutes : match [ 2 ] , secon…" at bounding box center [573, 430] width 580 height 655
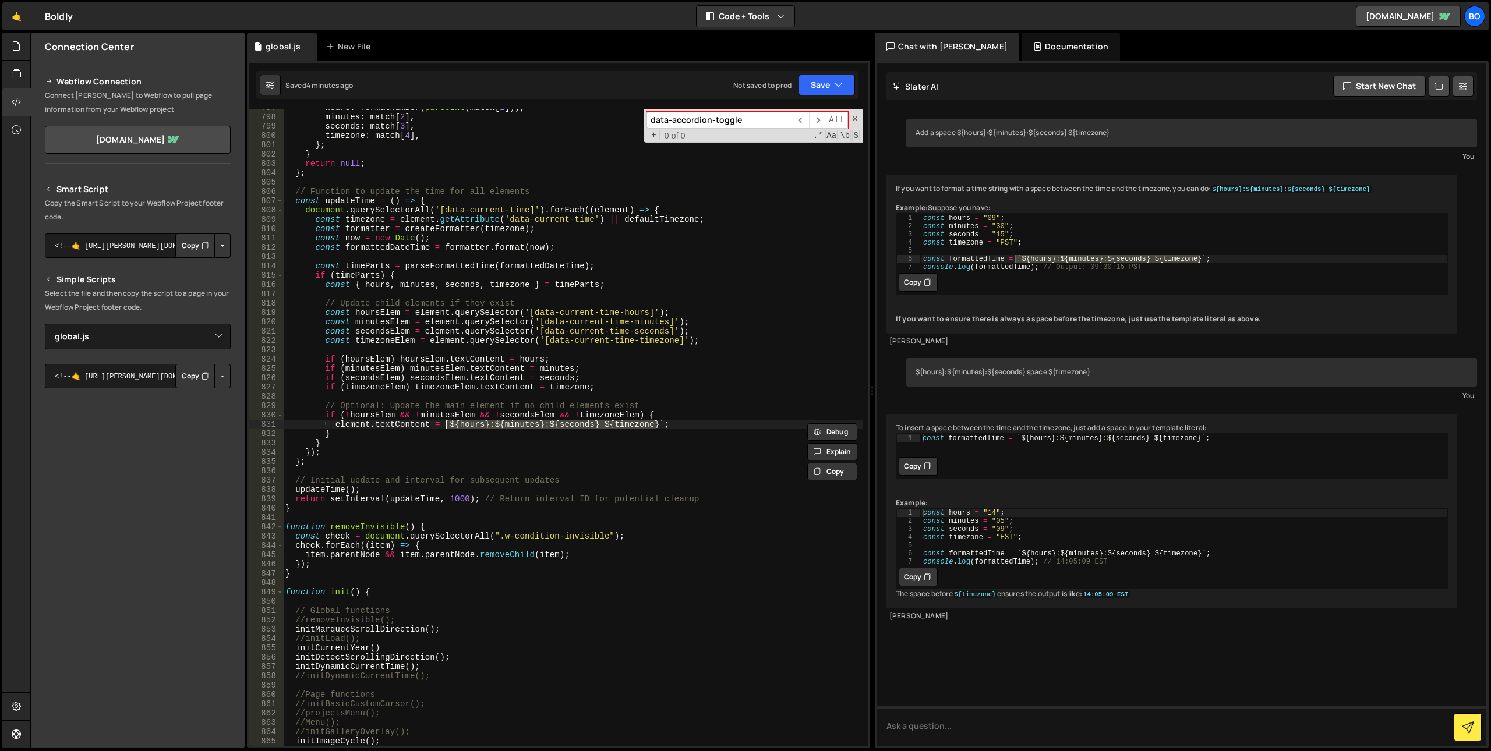
paste textarea "`"
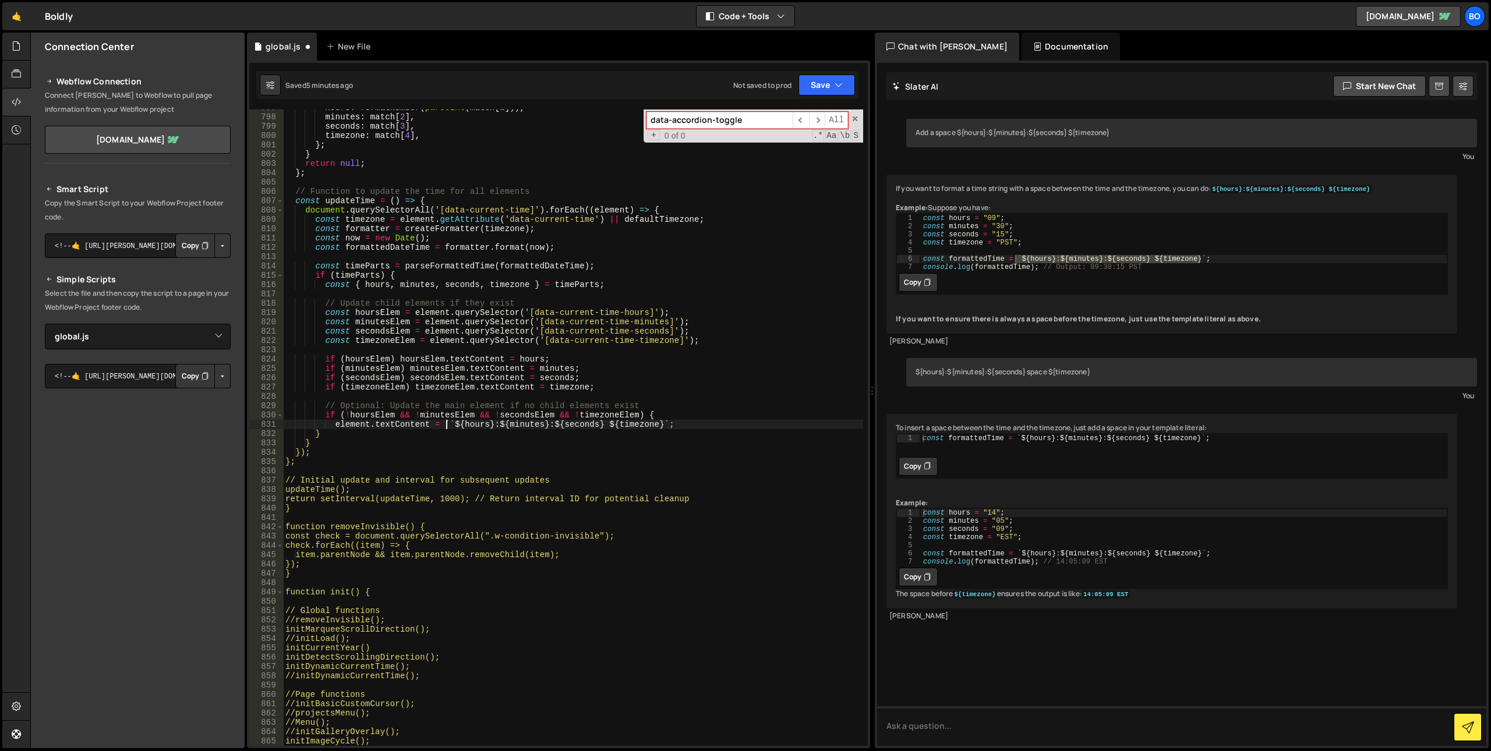
click at [446, 424] on div "hours : formatNumber ( parseInt ( match [ 1 ])) , minutes : match [ 2 ] , secon…" at bounding box center [573, 430] width 580 height 655
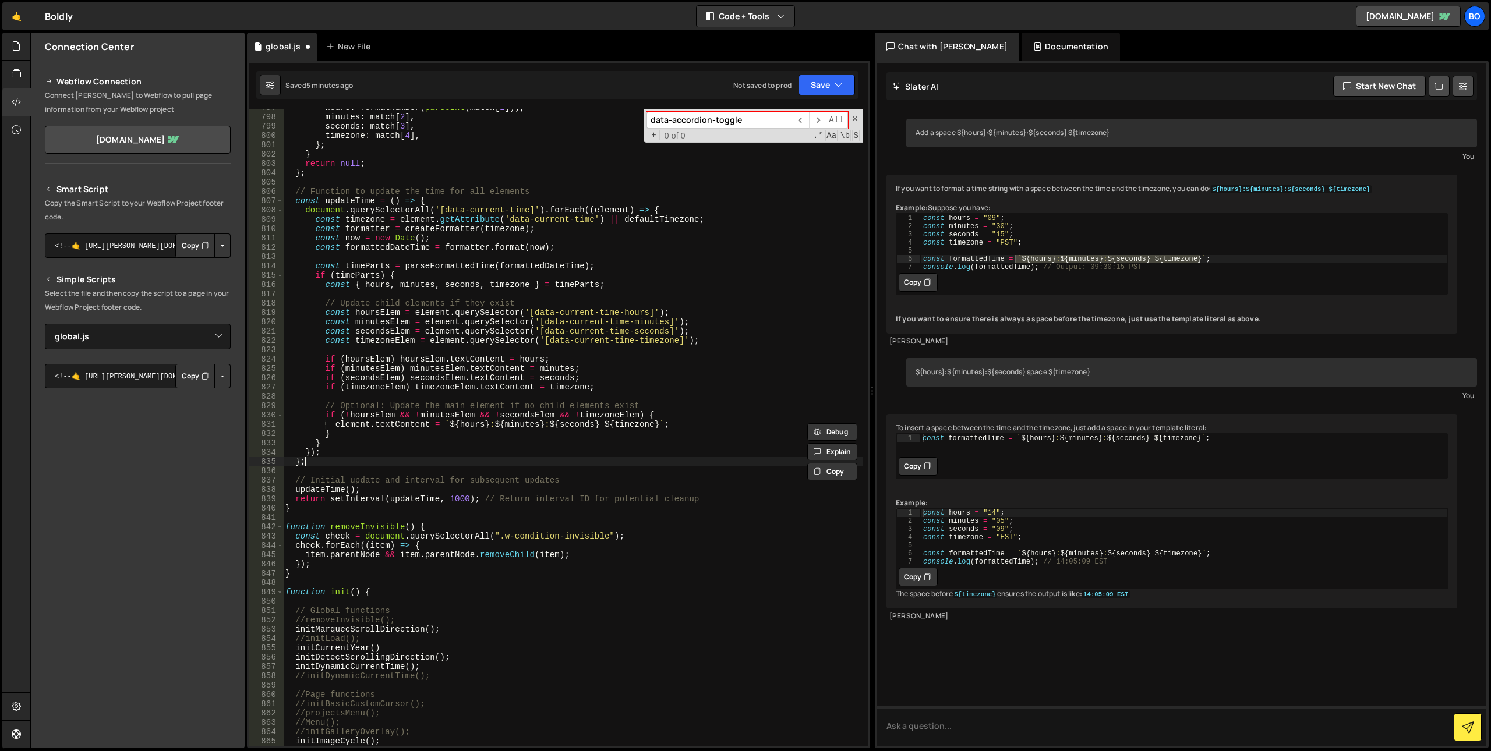
click at [466, 460] on div "hours : formatNumber ( parseInt ( match [ 1 ])) , minutes : match [ 2 ] , secon…" at bounding box center [573, 430] width 580 height 655
type textarea "};"
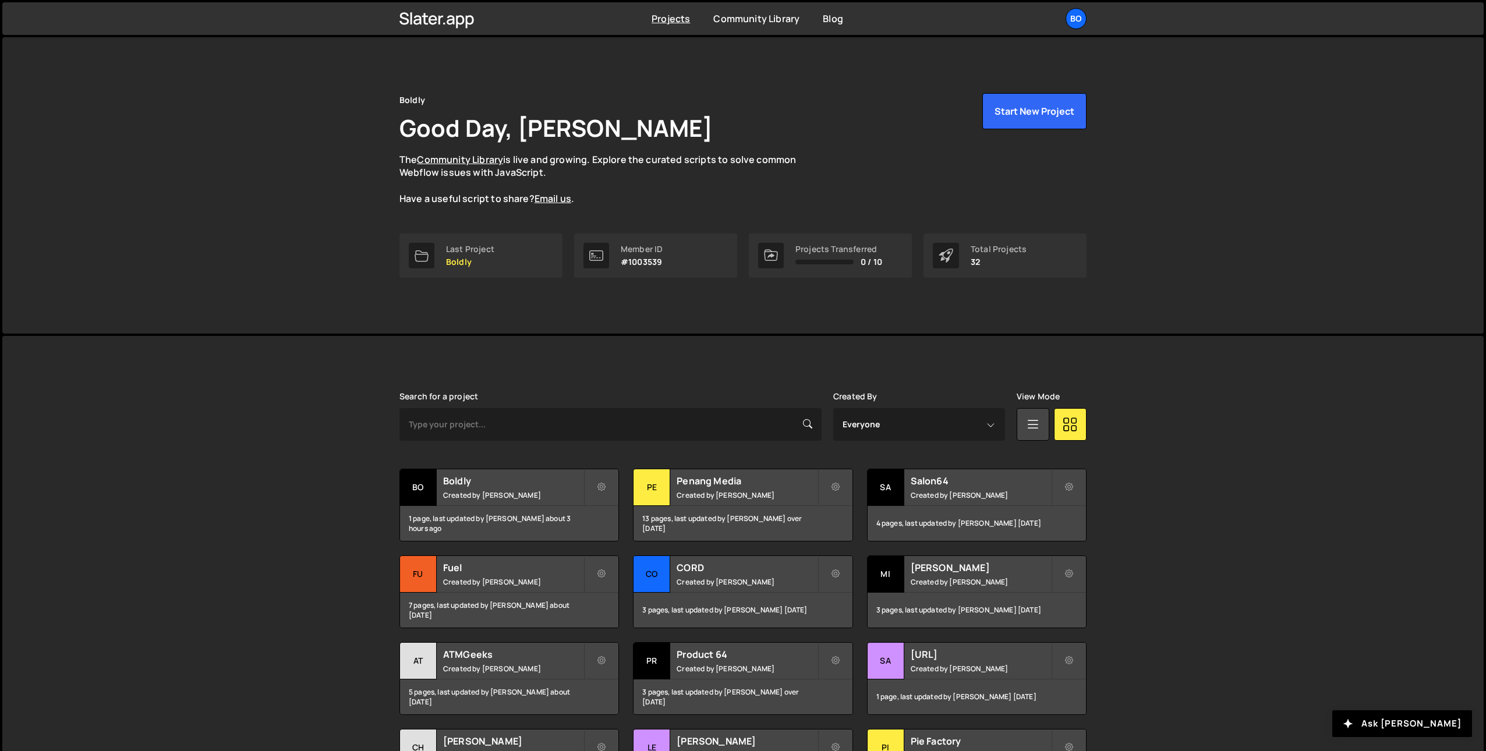
scroll to position [144, 0]
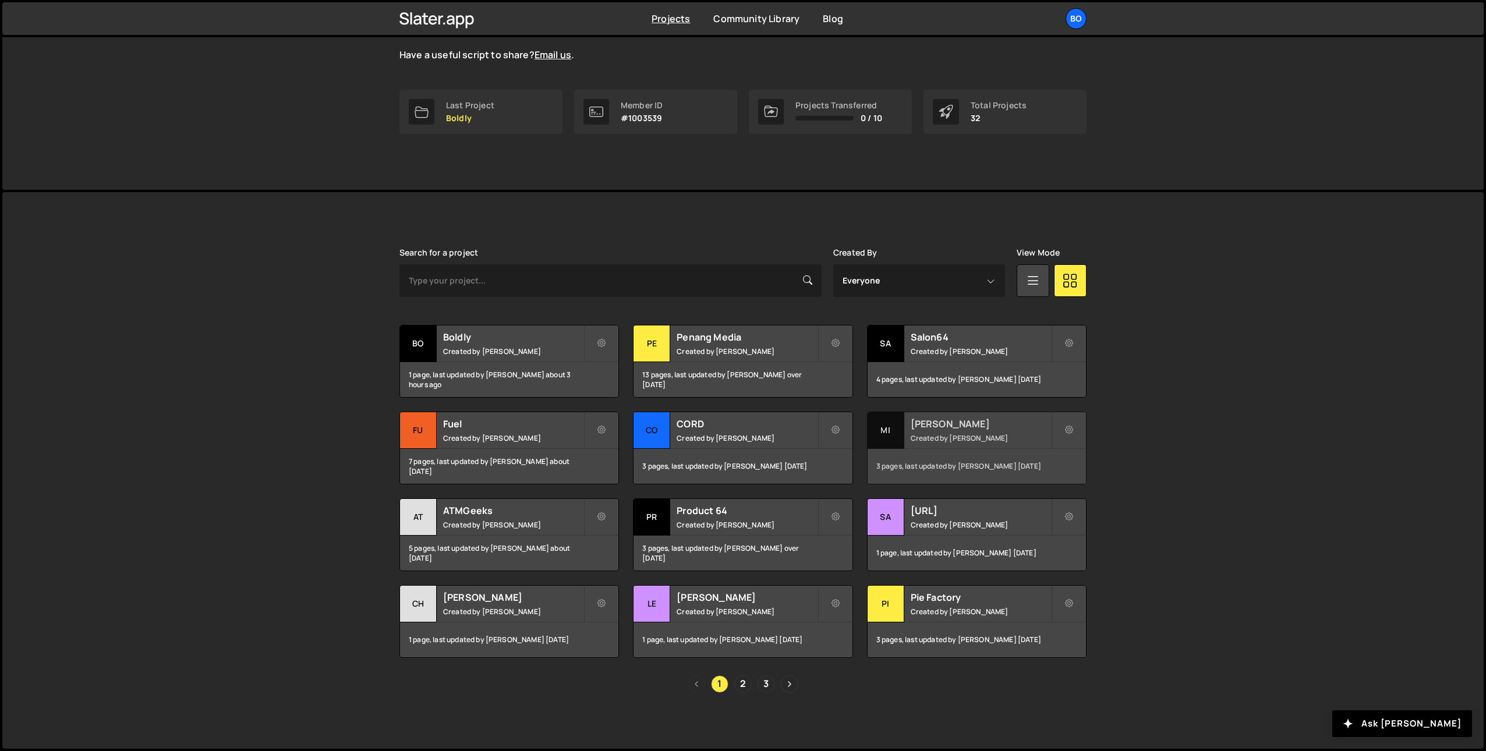
click at [985, 434] on small "Created by Dan Wykes" at bounding box center [981, 438] width 140 height 10
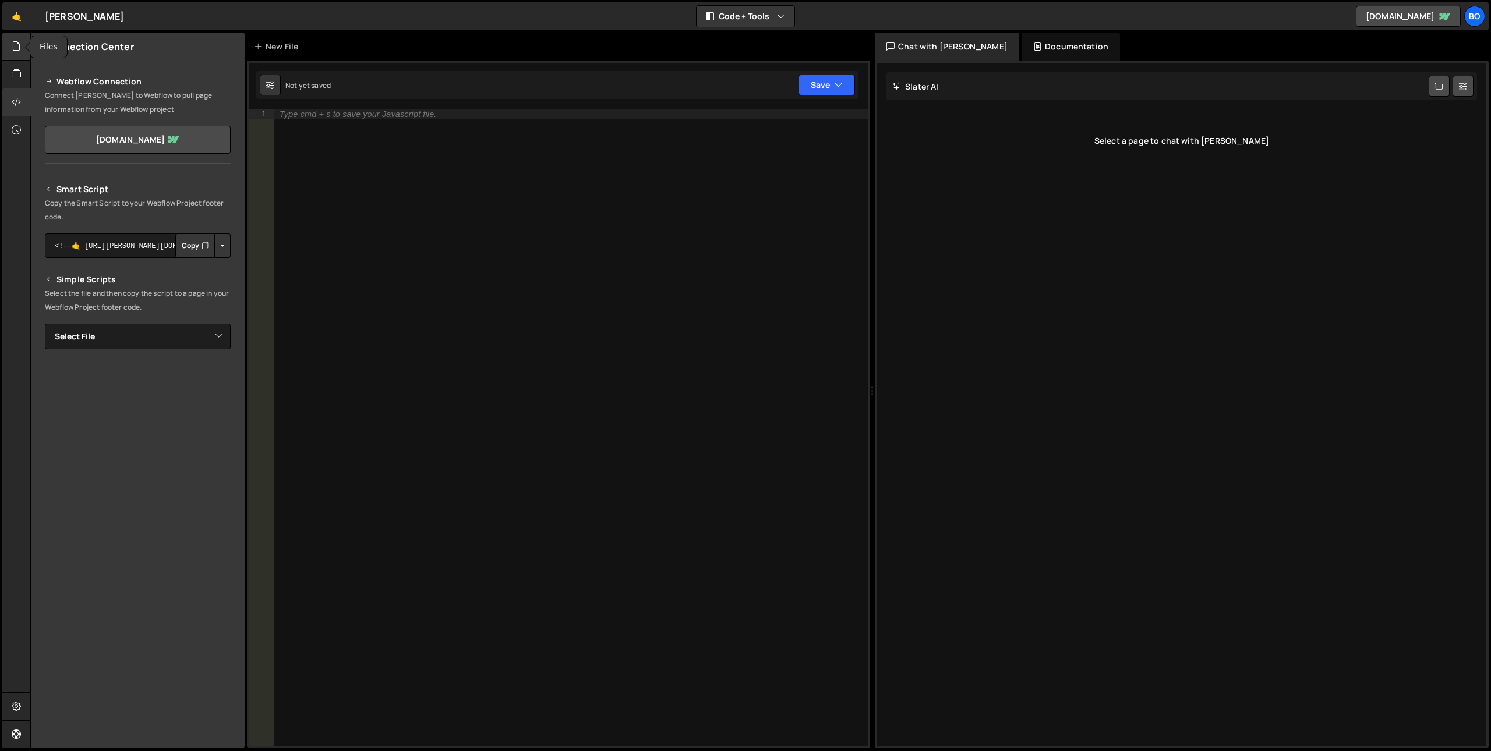
click at [20, 51] on icon at bounding box center [16, 46] width 9 height 13
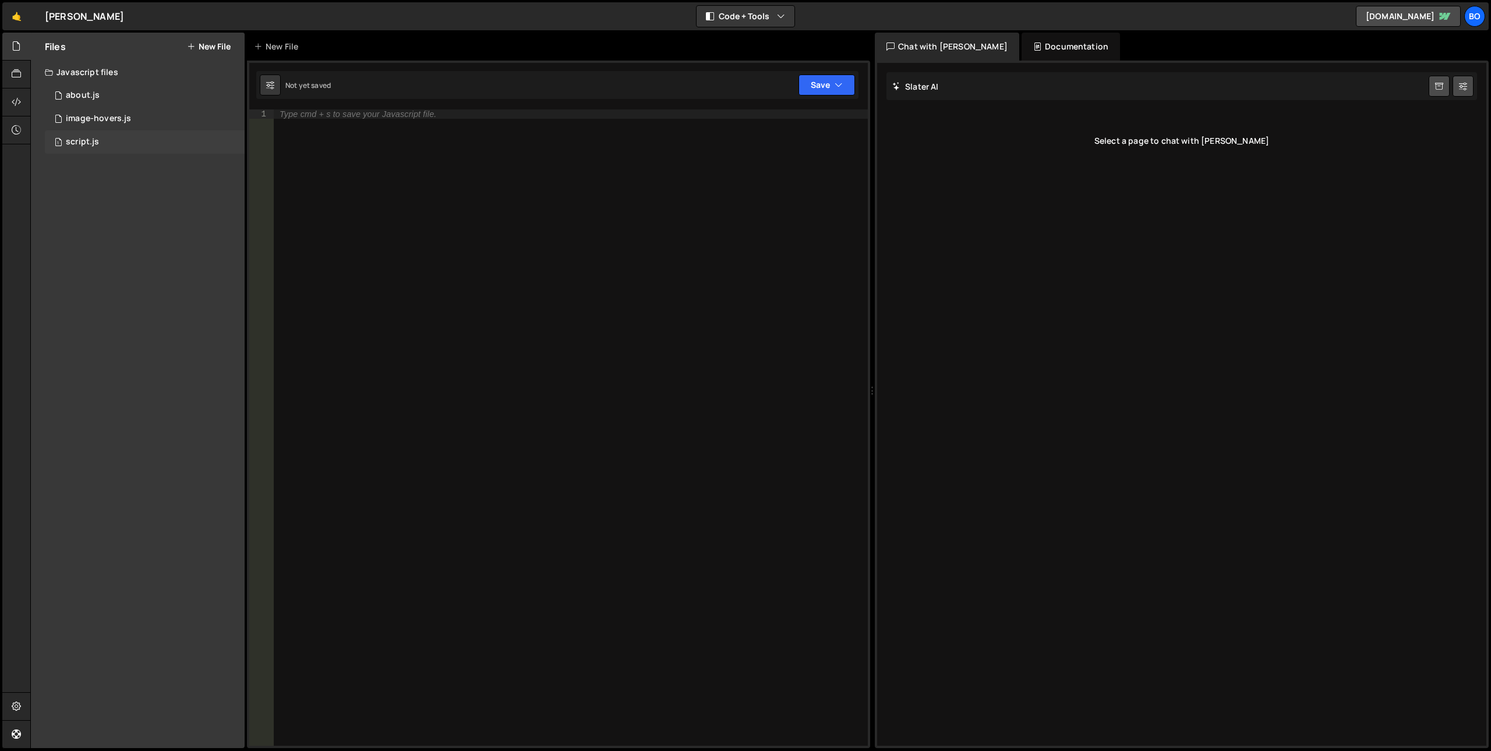
click at [114, 141] on div "1 script.js 0" at bounding box center [145, 141] width 200 height 23
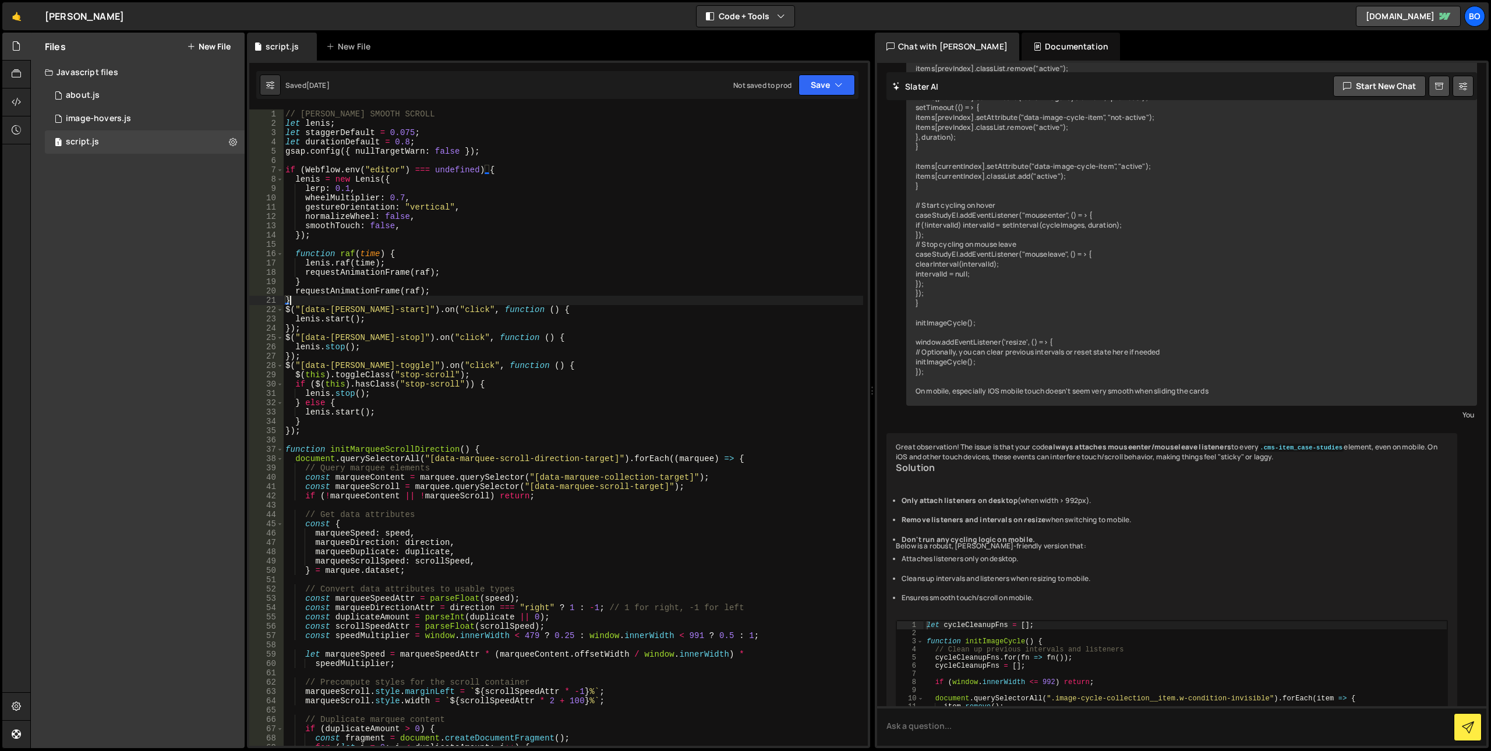
scroll to position [2383, 0]
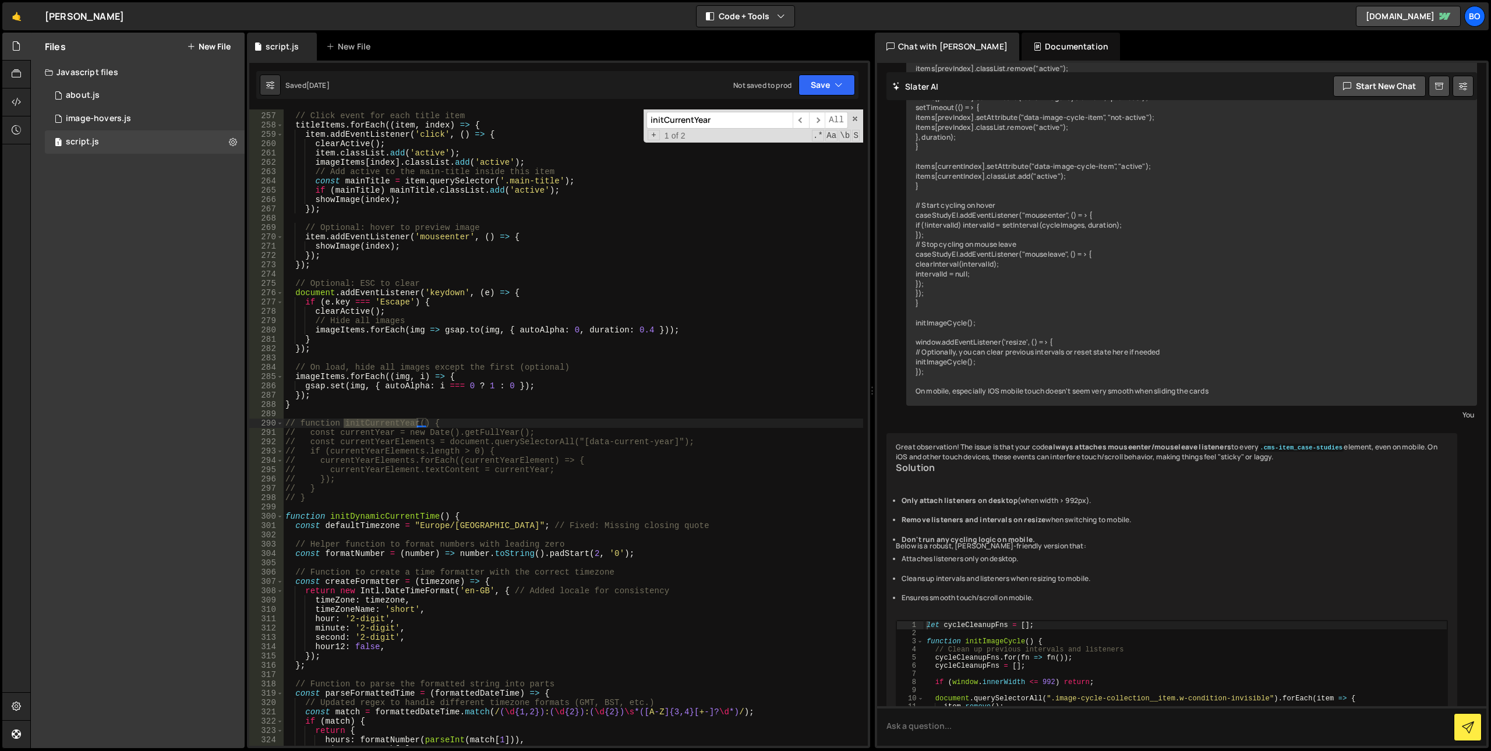
type input "initCurrentYear"
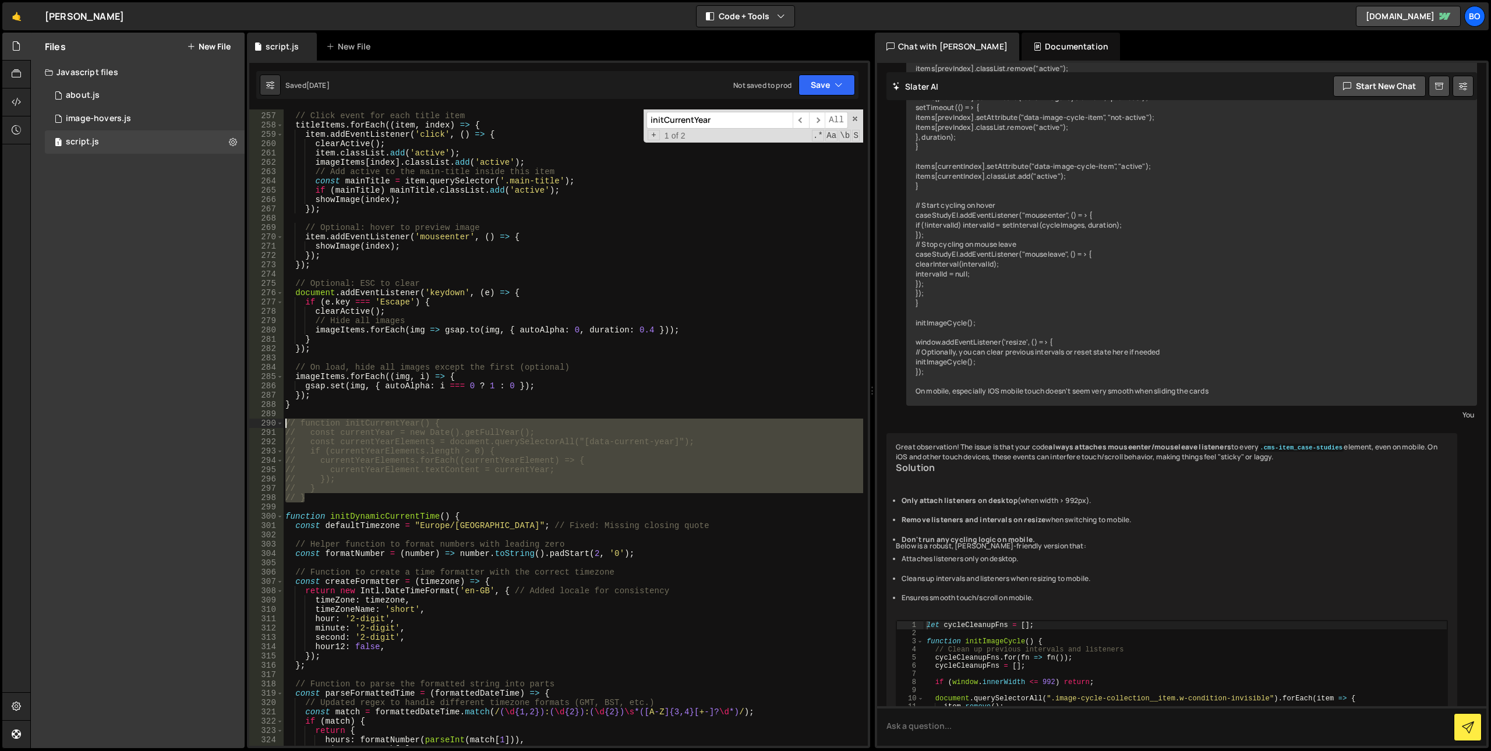
drag, startPoint x: 331, startPoint y: 496, endPoint x: 263, endPoint y: 426, distance: 98.4
click at [263, 426] on div "// } 256 257 258 259 260 261 262 263 264 265 266 267 268 269 270 271 272 273 27…" at bounding box center [558, 427] width 618 height 636
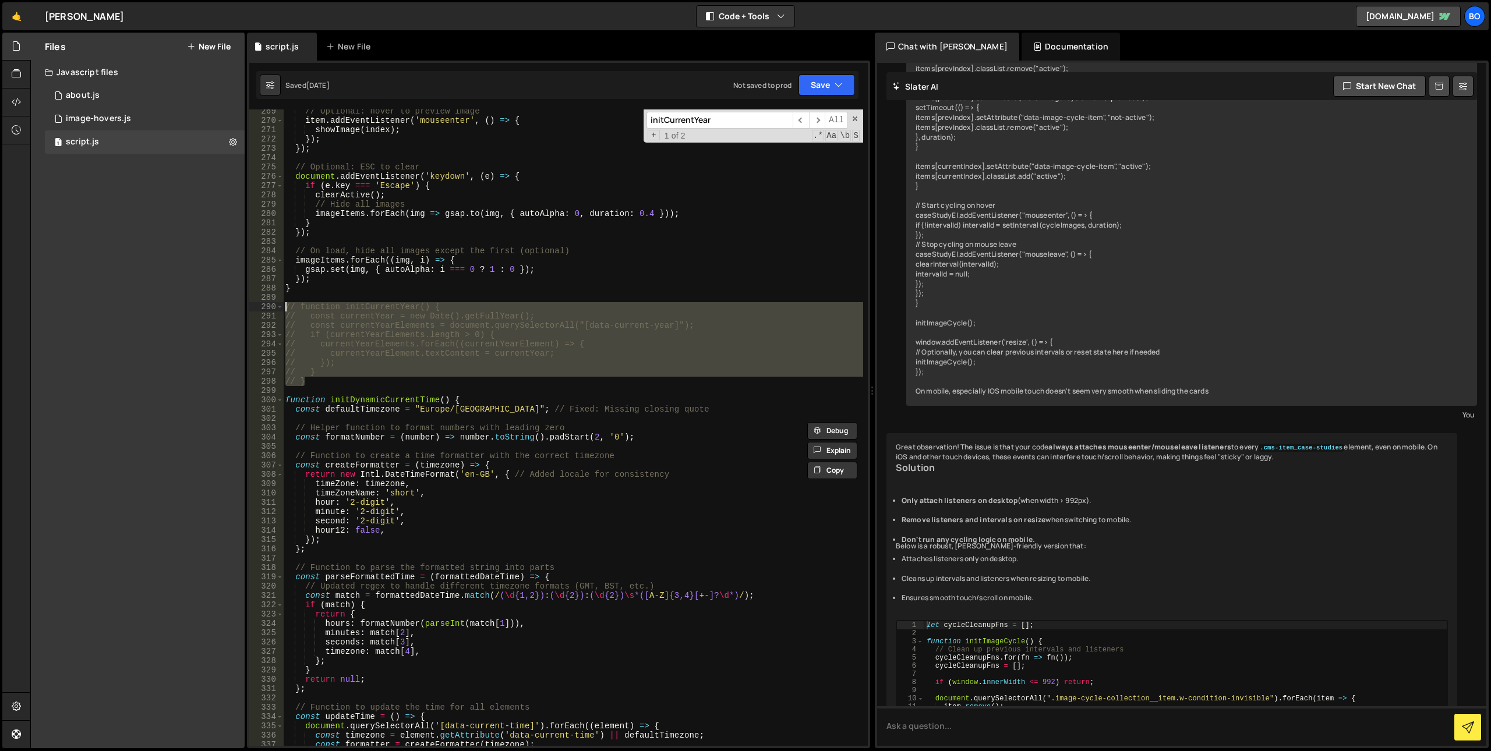
scroll to position [2500, 0]
click at [305, 399] on div "// Optional: hover to preview image item . addEventListener ( 'mouseenter' , ( …" at bounding box center [573, 434] width 580 height 655
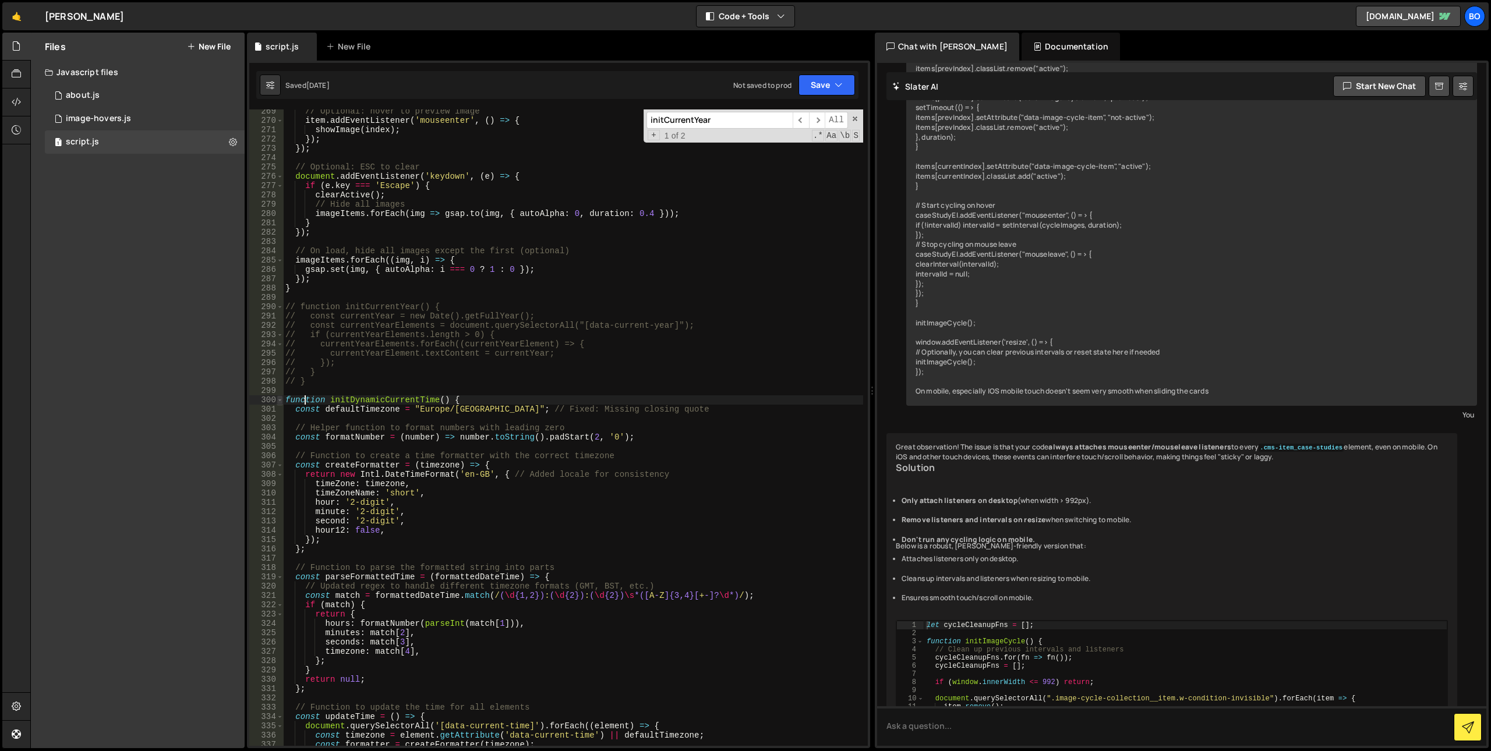
click at [278, 399] on span at bounding box center [280, 399] width 6 height 9
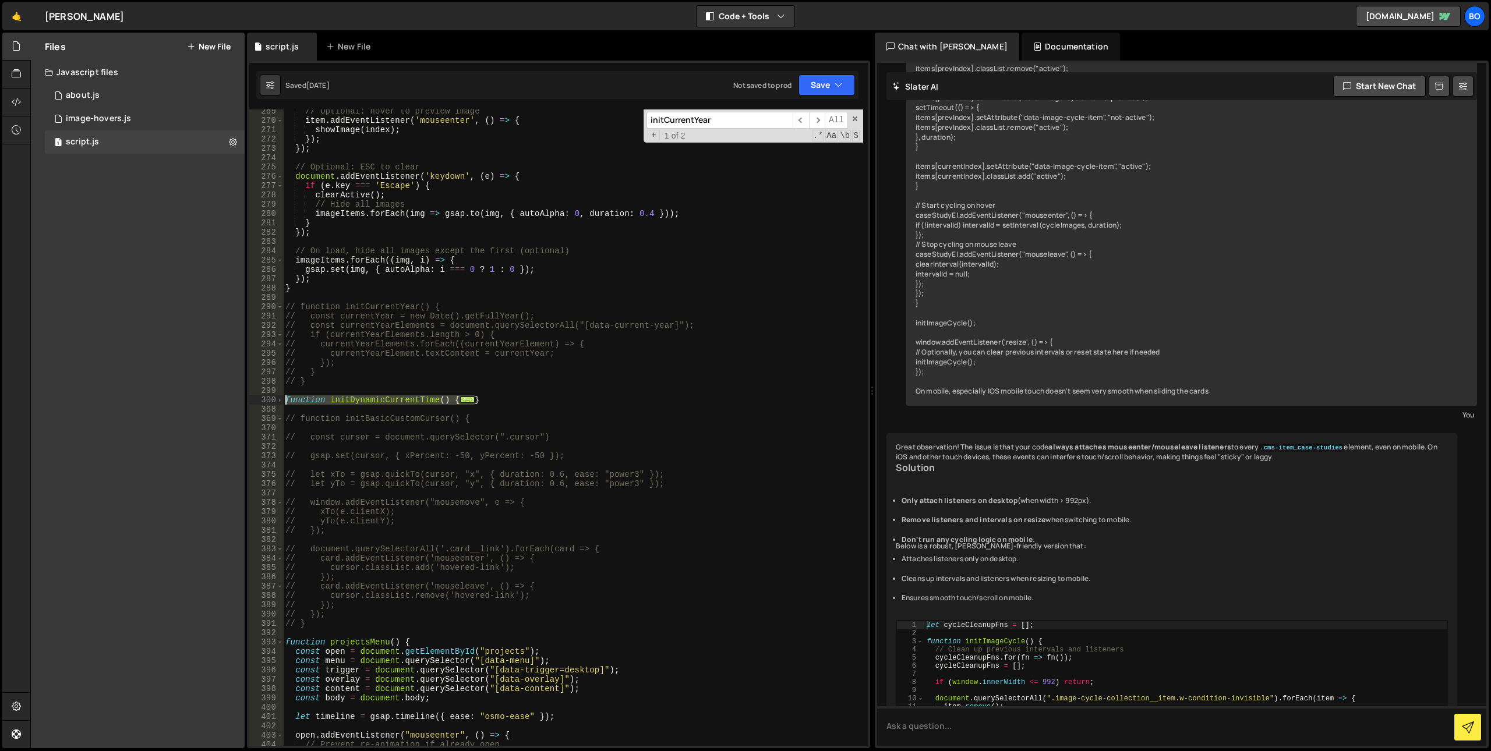
drag, startPoint x: 493, startPoint y: 401, endPoint x: 150, endPoint y: 402, distance: 342.4
click at [150, 402] on div "Files New File Javascript files 2 about.js 0 1 image-hovers.js 0 1 script.js 0" at bounding box center [760, 391] width 1460 height 716
click at [281, 399] on span at bounding box center [280, 399] width 6 height 9
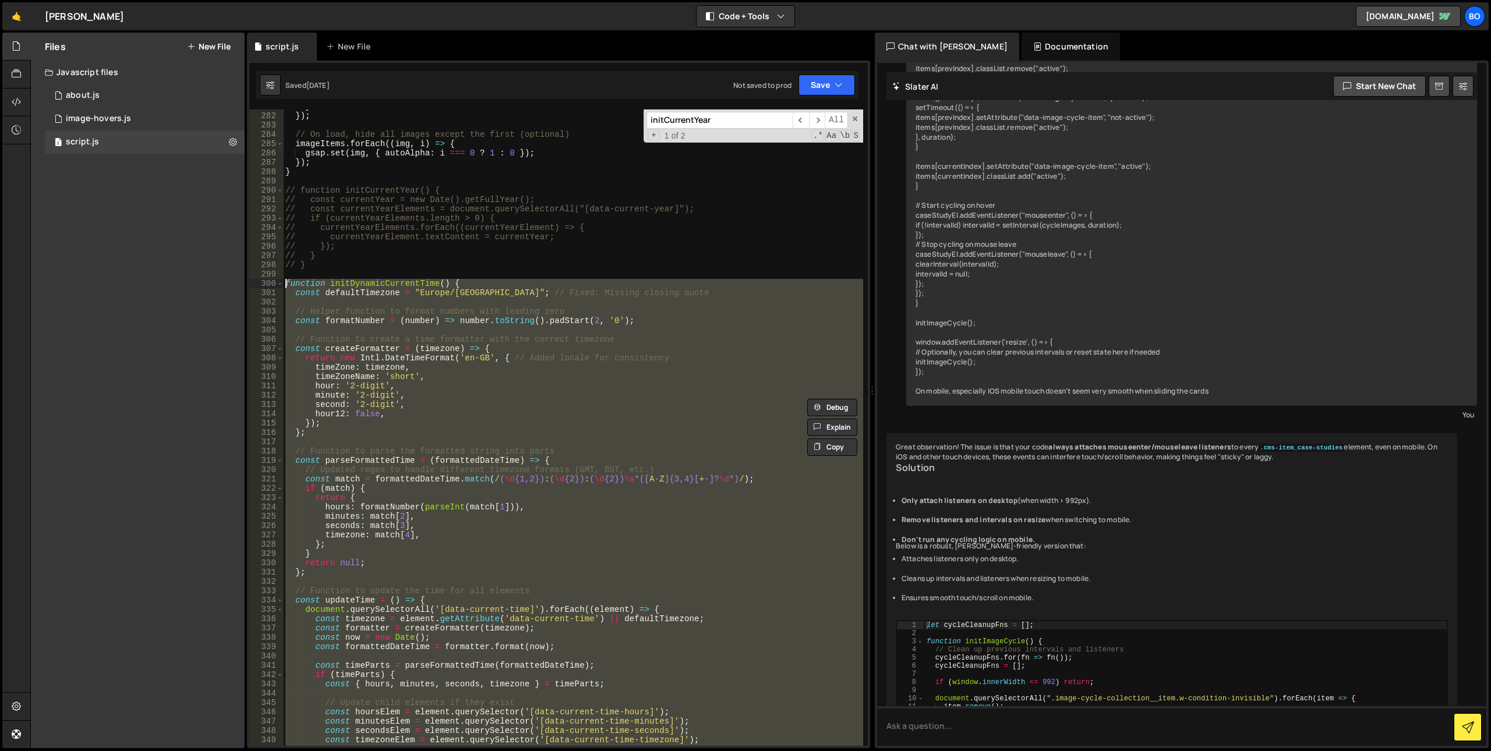
scroll to position [2616, 0]
click at [534, 406] on div "} }) ; // On load, hide all images except the first (optional) imageItems . for…" at bounding box center [573, 427] width 580 height 636
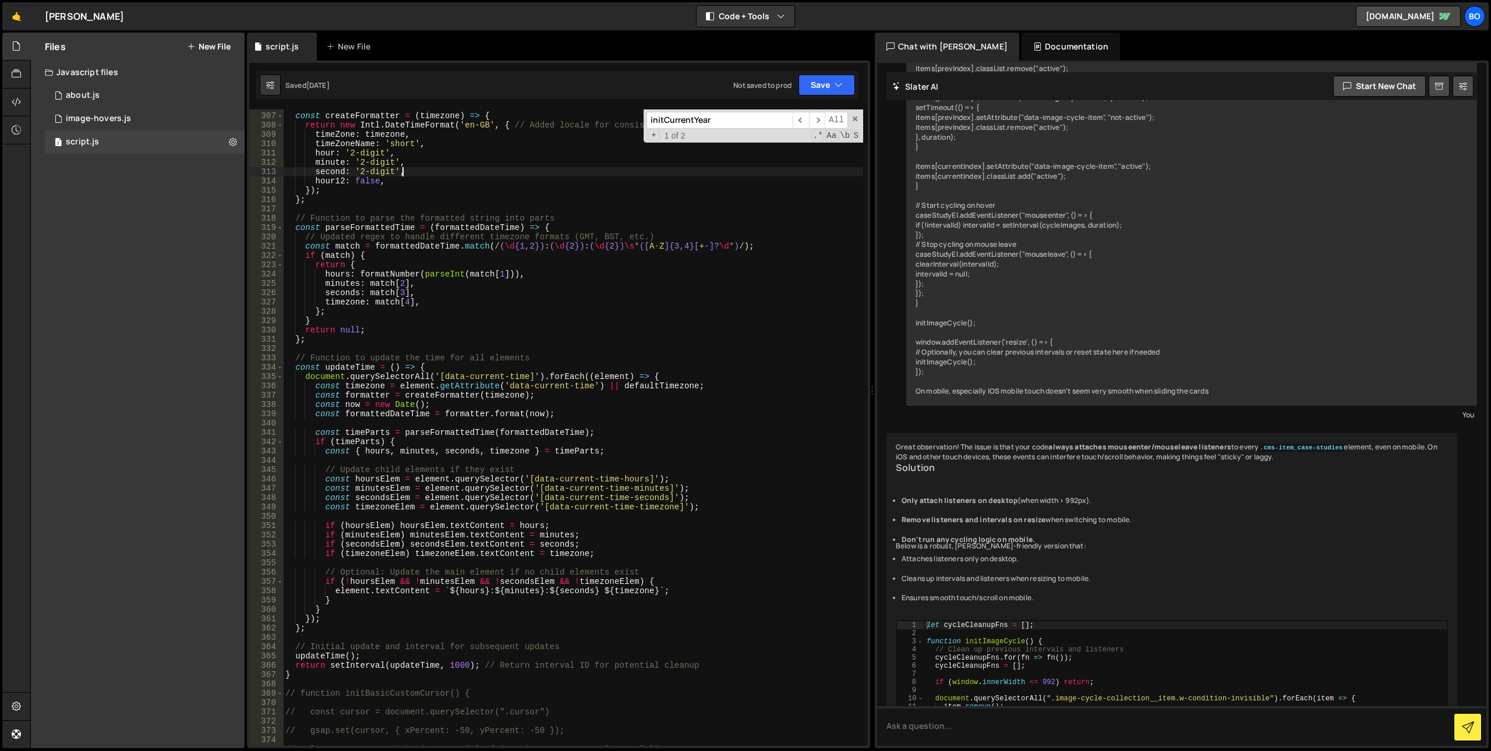
scroll to position [2849, 0]
drag, startPoint x: 525, startPoint y: 374, endPoint x: 441, endPoint y: 377, distance: 83.3
click at [441, 377] on div "// Function to create a time formatter with the correct timezone const createFo…" at bounding box center [573, 429] width 580 height 655
click at [494, 450] on div "// Function to create a time formatter with the correct timezone const createFo…" at bounding box center [573, 429] width 580 height 655
drag, startPoint x: 527, startPoint y: 482, endPoint x: 642, endPoint y: 477, distance: 114.8
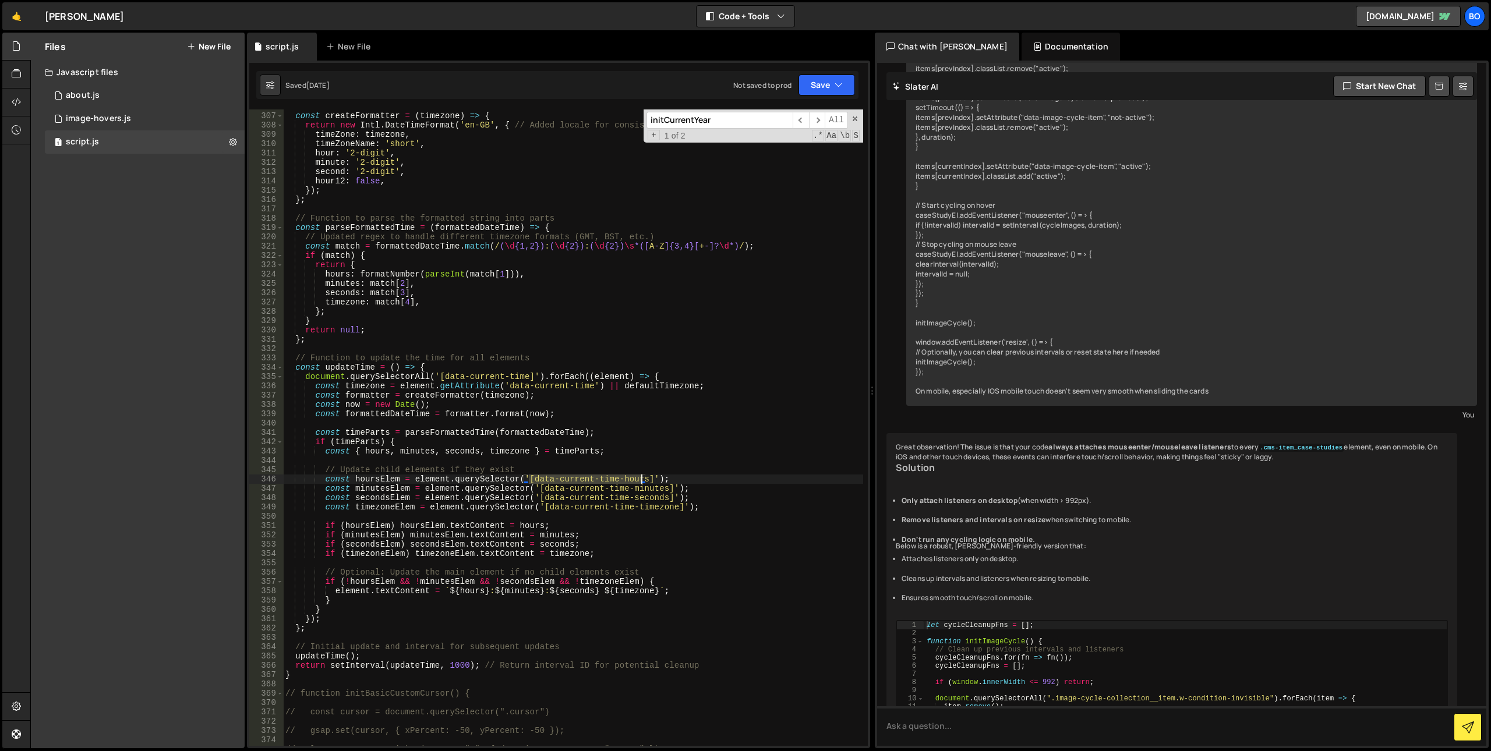
click at [642, 477] on div "// Function to create a time formatter with the correct timezone const createFo…" at bounding box center [573, 429] width 580 height 655
click at [579, 503] on div "// Function to create a time formatter with the correct timezone const createFo…" at bounding box center [573, 429] width 580 height 655
drag, startPoint x: 539, startPoint y: 489, endPoint x: 659, endPoint y: 485, distance: 120.0
click at [659, 485] on div "// Function to create a time formatter with the correct timezone const createFo…" at bounding box center [573, 429] width 580 height 655
type textarea "const minutesElem = element.querySelector('[data-current-time-minutes]');"
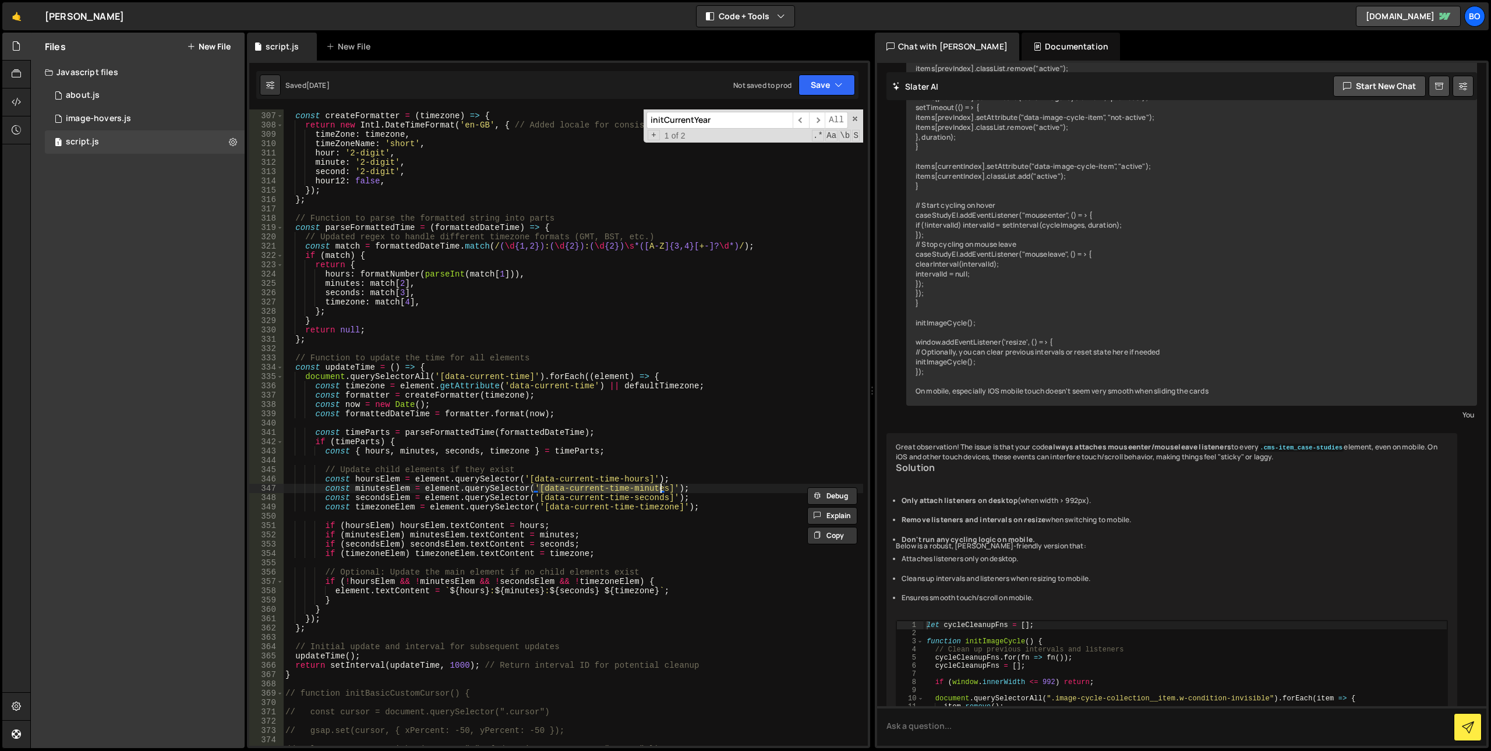
click at [599, 518] on div "// Function to create a time formatter with the correct timezone const createFo…" at bounding box center [573, 429] width 580 height 655
drag, startPoint x: 539, startPoint y: 500, endPoint x: 660, endPoint y: 498, distance: 121.1
click at [660, 498] on div "// Function to create a time formatter with the correct timezone const createFo…" at bounding box center [573, 429] width 580 height 655
click at [576, 537] on div "// Function to create a time formatter with the correct timezone const createFo…" at bounding box center [573, 429] width 580 height 655
drag, startPoint x: 544, startPoint y: 508, endPoint x: 671, endPoint y: 505, distance: 126.4
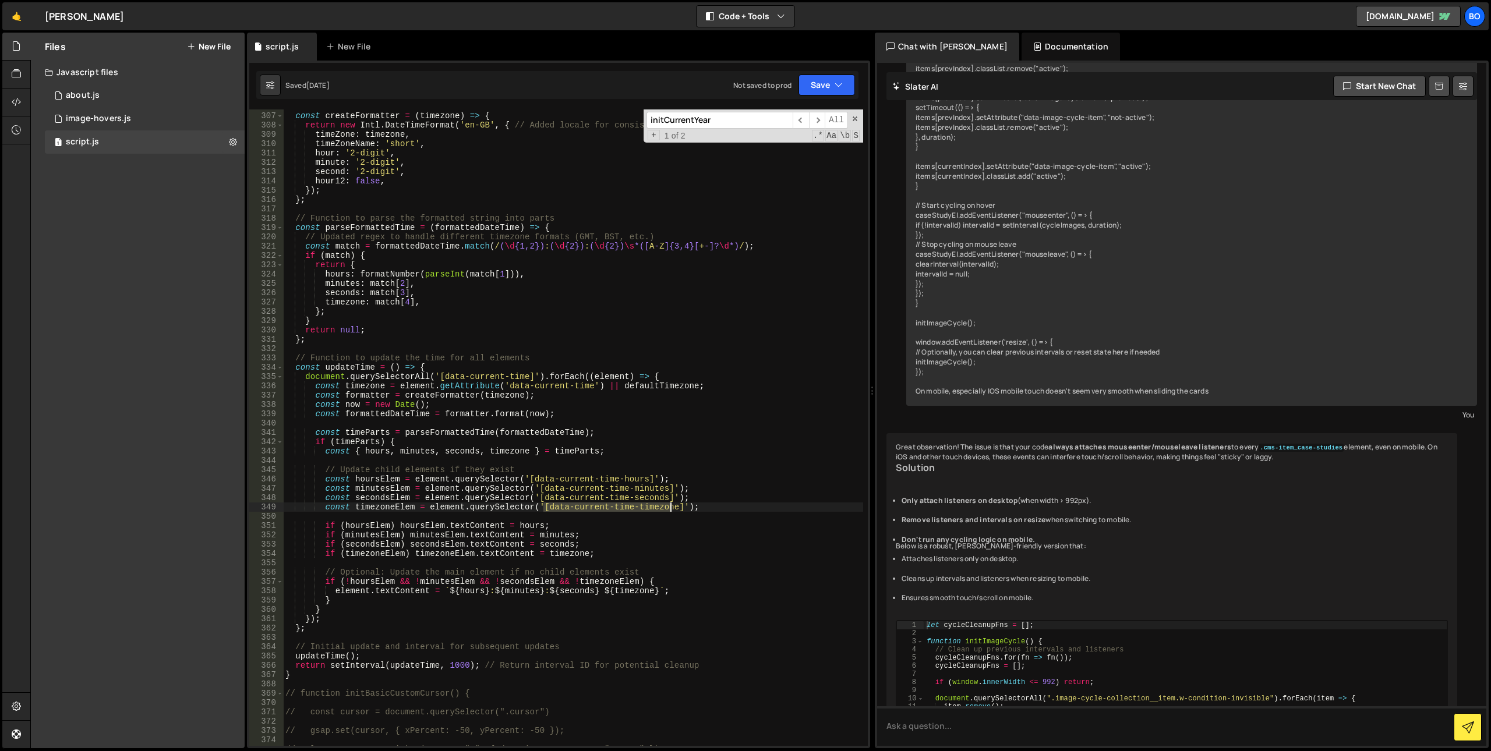
click at [671, 505] on div "// Function to create a time formatter with the correct timezone const createFo…" at bounding box center [573, 429] width 580 height 655
type textarea "const timezoneElem = element.querySelector('[data-current-time-timezone]');"
